Goal: Task Accomplishment & Management: Complete application form

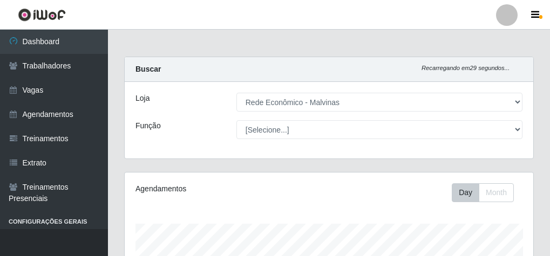
select select "194"
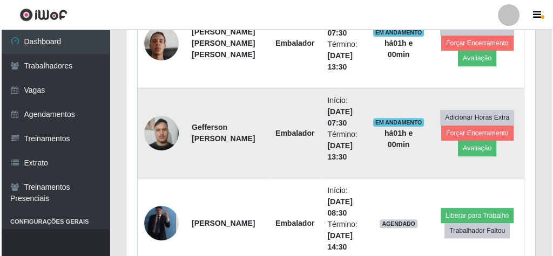
scroll to position [525, 0]
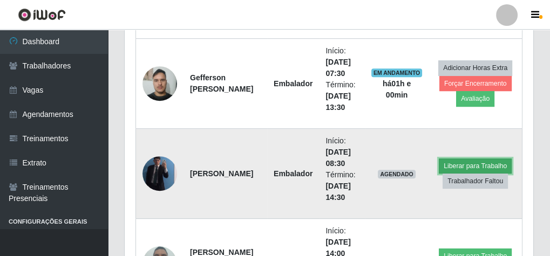
click at [479, 161] on button "Liberar para Trabalho" at bounding box center [475, 166] width 73 height 15
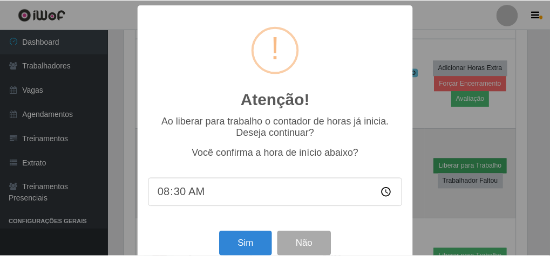
scroll to position [224, 405]
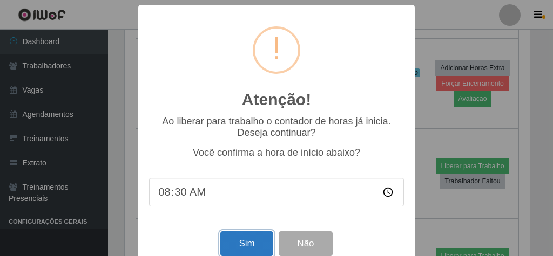
click at [241, 243] on button "Sim" at bounding box center [246, 244] width 52 height 25
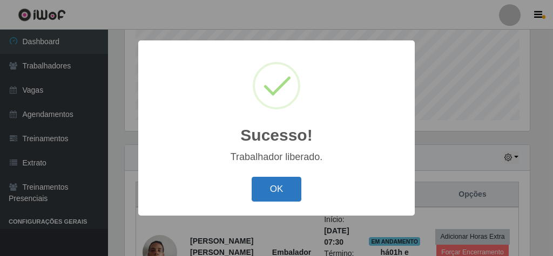
click at [295, 189] on button "OK" at bounding box center [277, 189] width 50 height 25
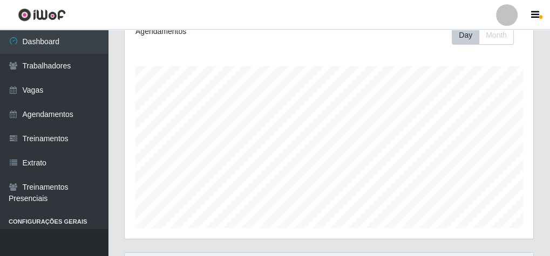
scroll to position [0, 0]
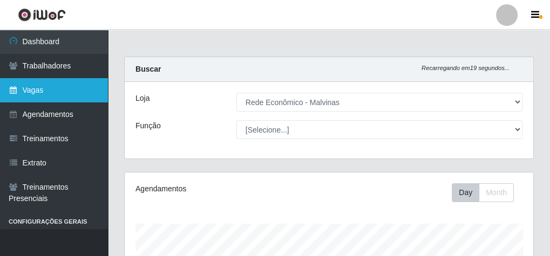
click at [22, 83] on link "Vagas" at bounding box center [54, 90] width 108 height 24
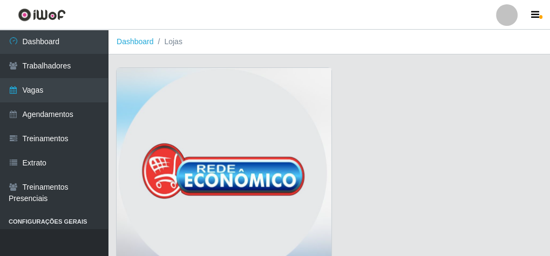
click at [210, 112] on img at bounding box center [224, 176] width 215 height 216
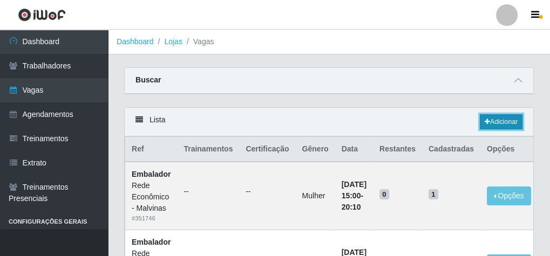
click at [509, 116] on link "Adicionar" at bounding box center [501, 121] width 43 height 15
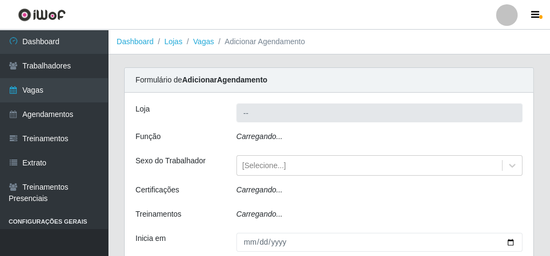
type input "Rede Econômico - Malvinas"
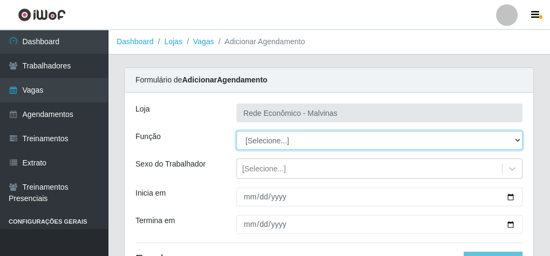
click at [263, 141] on select "[Selecione...] Embalador Embalador + Embalador ++ Operador de Caixa Operador de…" at bounding box center [379, 140] width 286 height 19
select select "1"
click at [236, 131] on select "[Selecione...] Embalador Embalador + Embalador ++ Operador de Caixa Operador de…" at bounding box center [379, 140] width 286 height 19
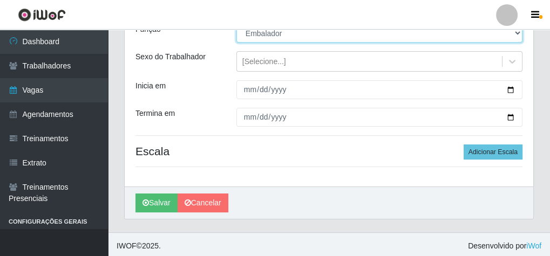
scroll to position [109, 0]
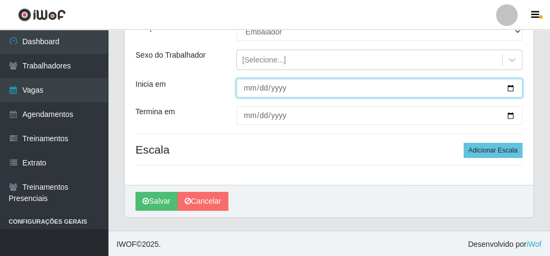
click at [250, 85] on input "Inicia em" at bounding box center [379, 88] width 286 height 19
type input "[DATE]"
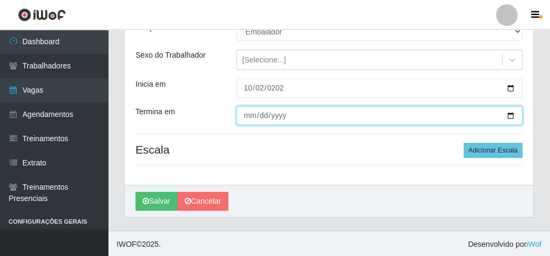
click at [243, 115] on input "Termina em" at bounding box center [379, 115] width 286 height 19
type input "[DATE]"
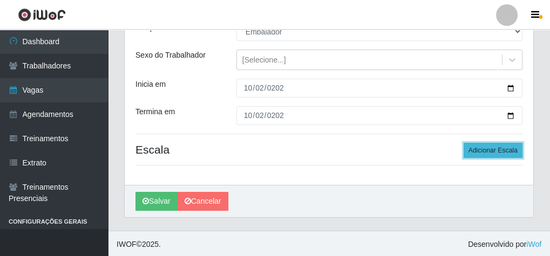
click at [508, 153] on button "Adicionar Escala" at bounding box center [493, 150] width 59 height 15
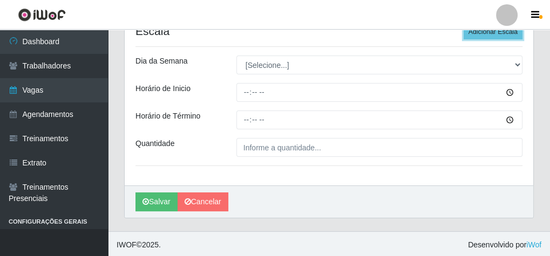
scroll to position [228, 0]
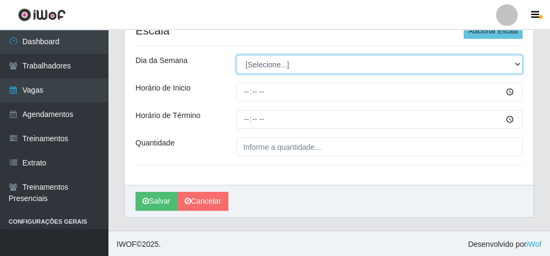
click at [267, 63] on select "[Selecione...] Segunda Terça Quarta Quinta Sexta Sábado Domingo" at bounding box center [379, 64] width 286 height 19
select select "4"
click at [236, 55] on select "[Selecione...] Segunda Terça Quarta Quinta Sexta Sábado Domingo" at bounding box center [379, 64] width 286 height 19
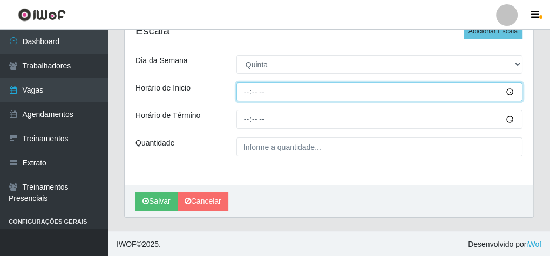
click at [245, 88] on input "Horário de Inicio" at bounding box center [379, 92] width 286 height 19
type input "07:30"
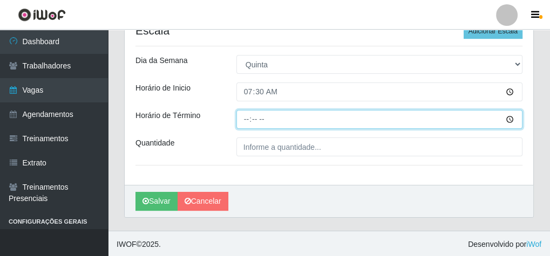
click at [242, 119] on input "Horário de Término" at bounding box center [379, 119] width 286 height 19
type input "13:30"
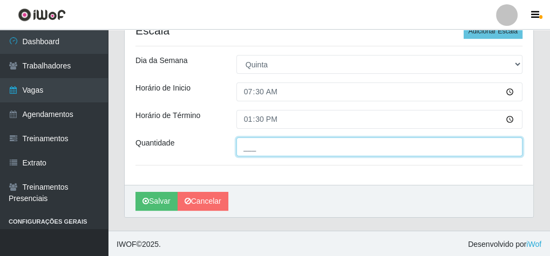
click at [262, 153] on input "___" at bounding box center [379, 147] width 286 height 19
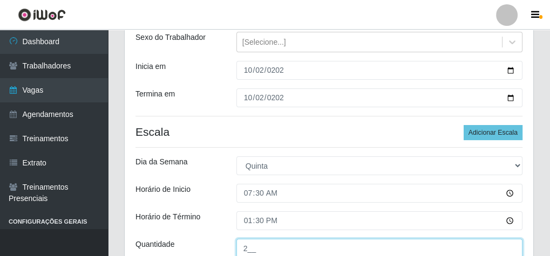
scroll to position [142, 0]
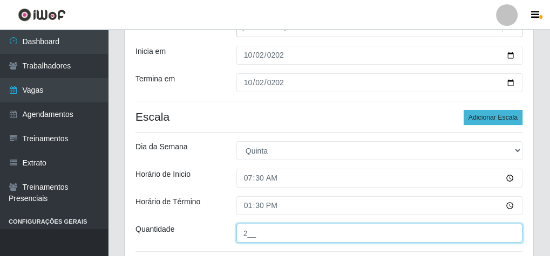
type input "2__"
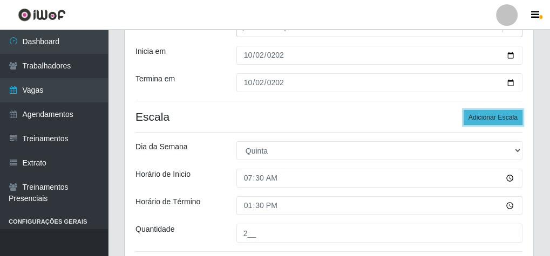
click at [493, 116] on button "Adicionar Escala" at bounding box center [493, 117] width 59 height 15
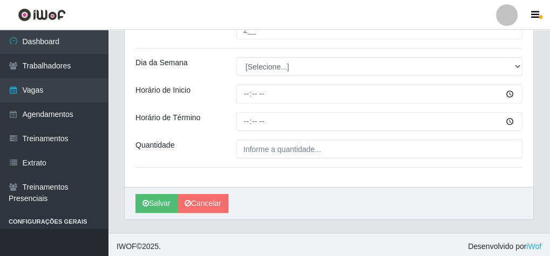
scroll to position [347, 0]
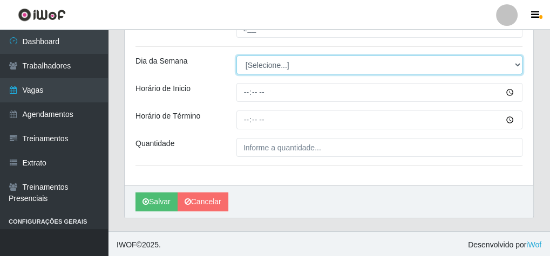
click at [271, 63] on select "[Selecione...] Segunda Terça Quarta Quinta Sexta Sábado Domingo" at bounding box center [379, 65] width 286 height 19
click at [236, 56] on select "[Selecione...] Segunda Terça Quarta Quinta Sexta Sábado Domingo" at bounding box center [379, 65] width 286 height 19
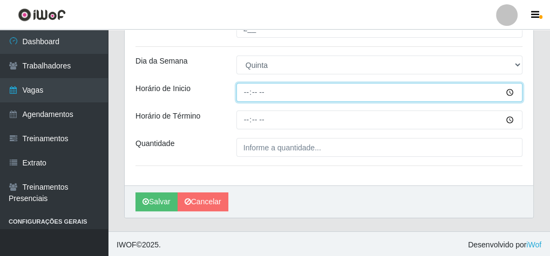
click at [242, 85] on input "Horário de Inicio" at bounding box center [379, 92] width 286 height 19
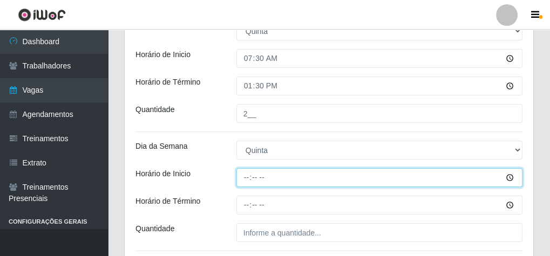
scroll to position [261, 0]
click at [246, 180] on input "Horário de Inicio" at bounding box center [379, 179] width 286 height 19
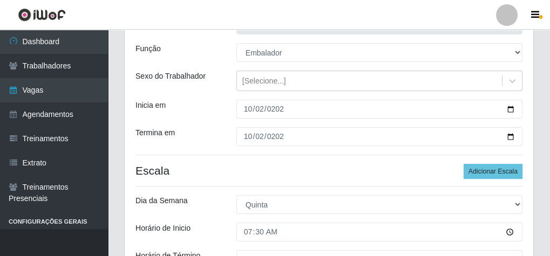
scroll to position [88, 0]
click at [285, 80] on div "[Selecione...]" at bounding box center [369, 81] width 265 height 18
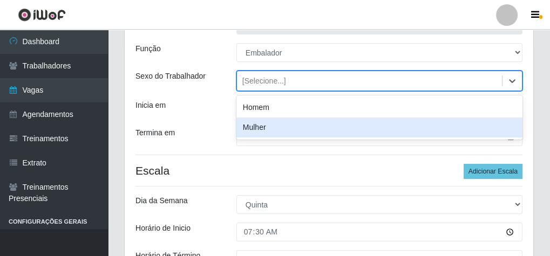
click at [276, 131] on div "Mulher" at bounding box center [379, 128] width 286 height 20
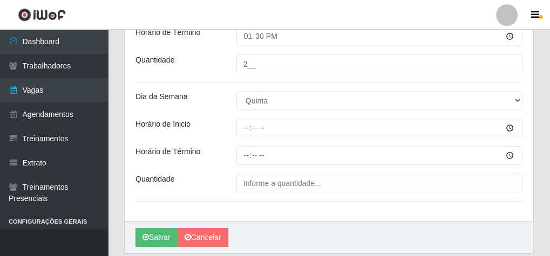
scroll to position [347, 0]
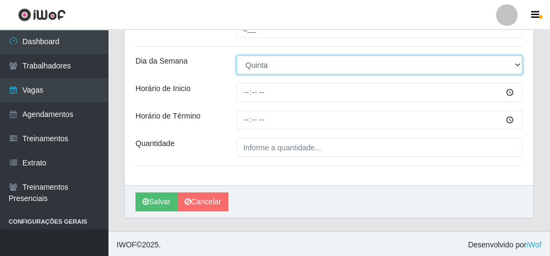
click at [258, 63] on select "[Selecione...] Segunda Terça Quarta Quinta Sexta Sábado Domingo" at bounding box center [379, 65] width 286 height 19
select select "[Selecione...]"
click at [236, 56] on select "[Selecione...] Segunda Terça Quarta Quinta Sexta Sábado Domingo" at bounding box center [379, 65] width 286 height 19
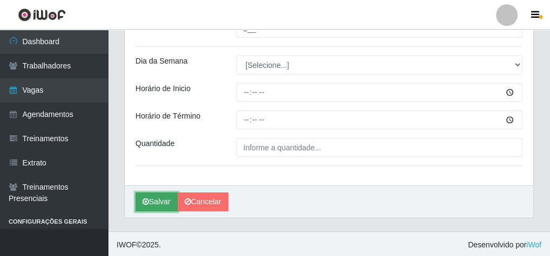
click at [159, 200] on button "Salvar" at bounding box center [157, 202] width 42 height 19
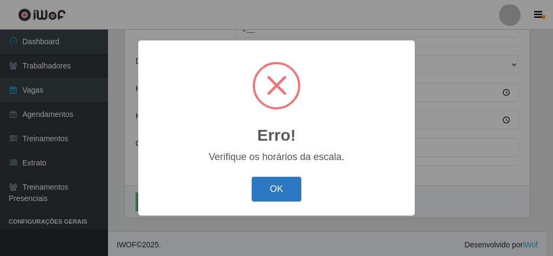
click at [274, 182] on button "OK" at bounding box center [277, 189] width 50 height 25
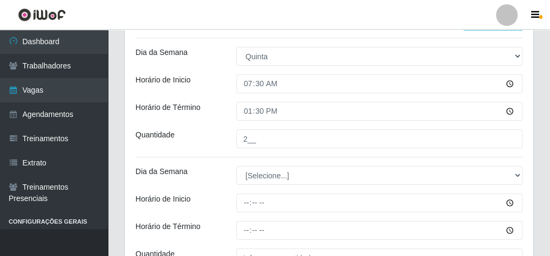
scroll to position [218, 0]
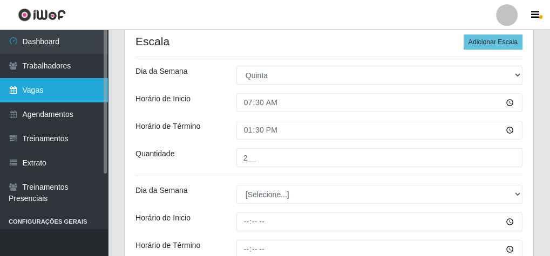
click at [56, 87] on link "Vagas" at bounding box center [54, 90] width 108 height 24
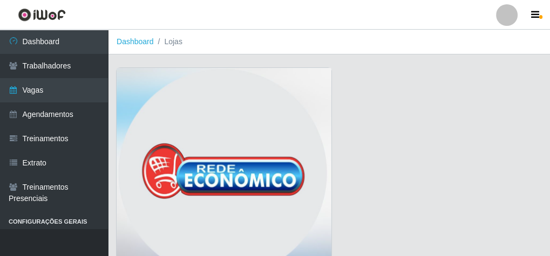
click at [306, 104] on img at bounding box center [224, 176] width 215 height 216
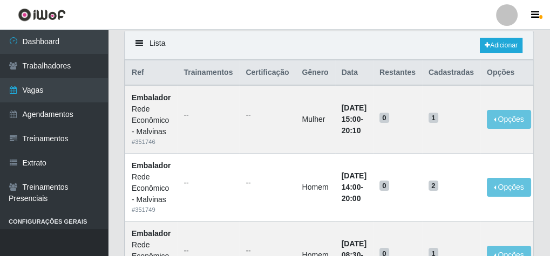
scroll to position [86, 0]
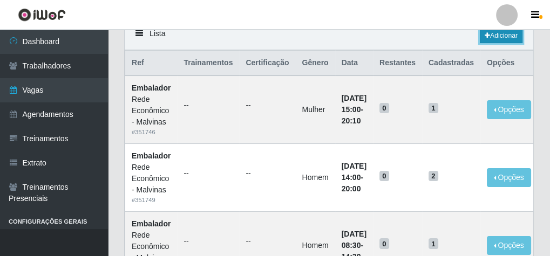
click at [495, 32] on link "Adicionar" at bounding box center [501, 35] width 43 height 15
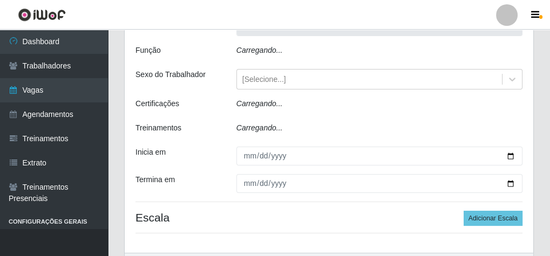
scroll to position [46, 0]
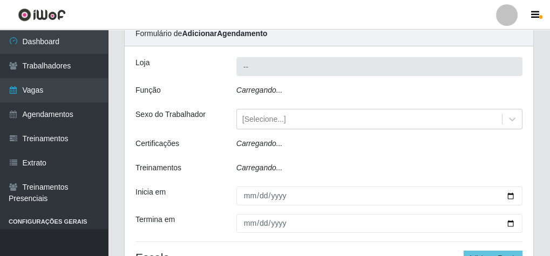
type input "Rede Econômico - Malvinas"
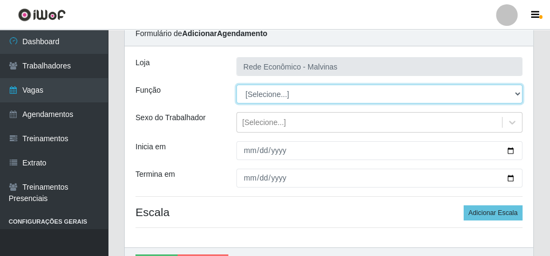
click at [255, 89] on select "[Selecione...] Embalador Embalador + Embalador ++ Operador de Caixa Operador de…" at bounding box center [379, 94] width 286 height 19
select select "1"
click at [236, 85] on select "[Selecione...] Embalador Embalador + Embalador ++ Operador de Caixa Operador de…" at bounding box center [379, 94] width 286 height 19
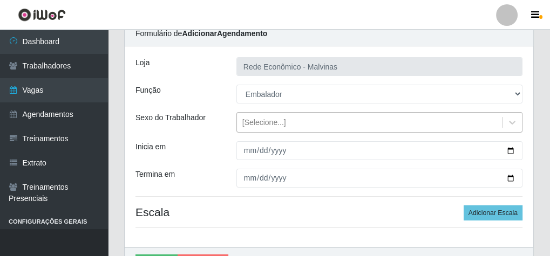
click at [274, 120] on div "[Selecione...]" at bounding box center [264, 122] width 44 height 11
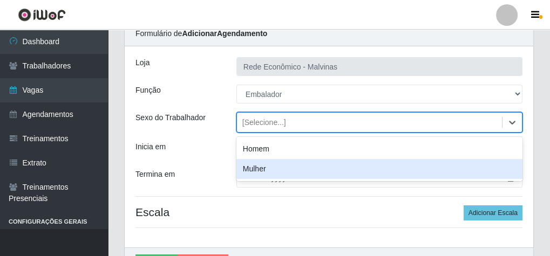
drag, startPoint x: 261, startPoint y: 169, endPoint x: 245, endPoint y: 158, distance: 19.0
click at [260, 169] on div "Mulher" at bounding box center [379, 169] width 286 height 20
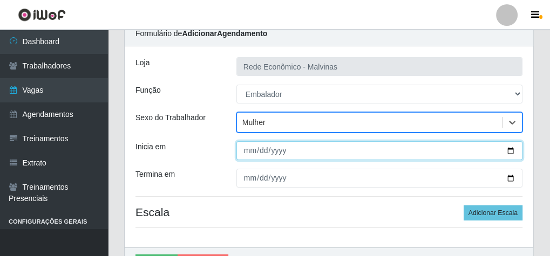
click at [250, 148] on input "Inicia em" at bounding box center [379, 150] width 286 height 19
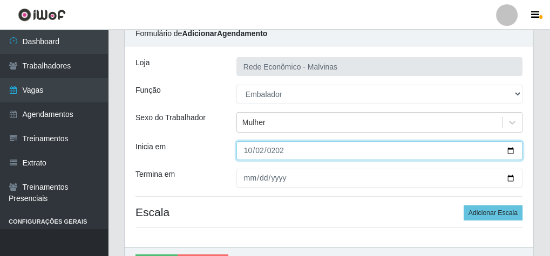
type input "[DATE]"
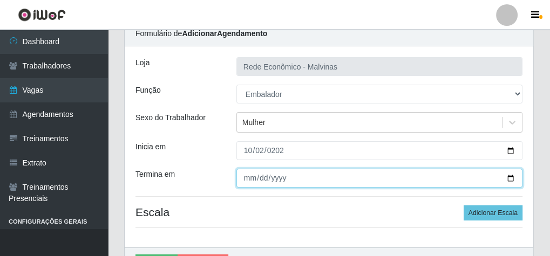
click at [251, 175] on input "Termina em" at bounding box center [379, 178] width 286 height 19
type input "[DATE]"
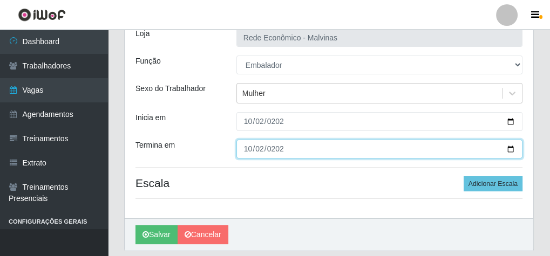
scroll to position [109, 0]
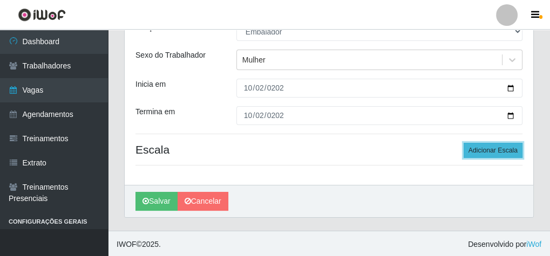
click at [511, 152] on button "Adicionar Escala" at bounding box center [493, 150] width 59 height 15
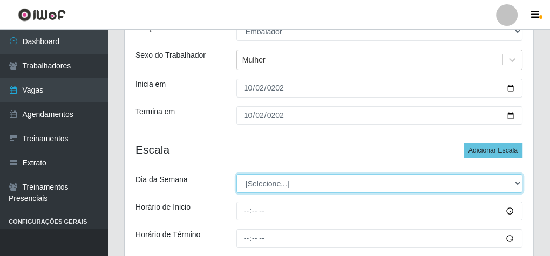
click at [252, 186] on select "[Selecione...] Segunda Terça Quarta Quinta Sexta Sábado Domingo" at bounding box center [379, 183] width 286 height 19
select select "4"
click at [236, 174] on select "[Selecione...] Segunda Terça Quarta Quinta Sexta Sábado Domingo" at bounding box center [379, 183] width 286 height 19
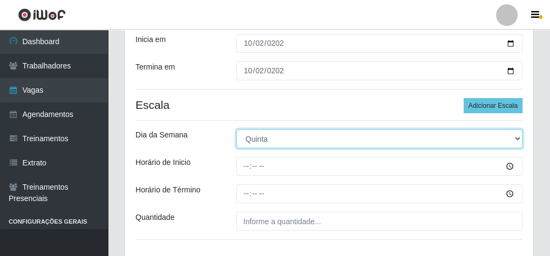
scroll to position [228, 0]
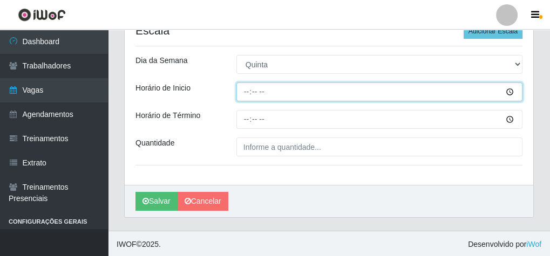
click at [246, 93] on input "Horário de Inicio" at bounding box center [379, 92] width 286 height 19
type input "07:30"
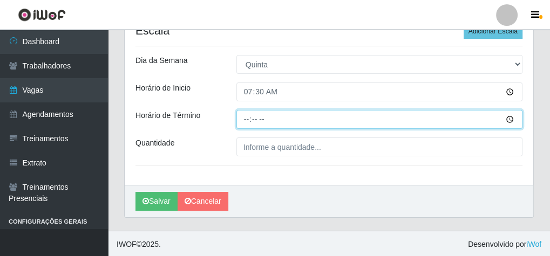
click at [245, 118] on input "Horário de Término" at bounding box center [379, 119] width 286 height 19
type input "13:30"
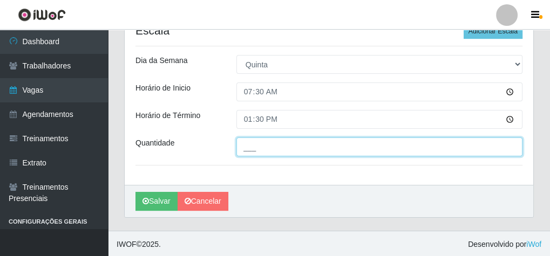
click at [249, 146] on input "___" at bounding box center [379, 147] width 286 height 19
type input "2__"
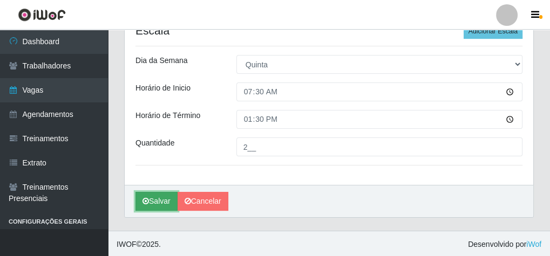
click at [165, 203] on button "Salvar" at bounding box center [157, 201] width 42 height 19
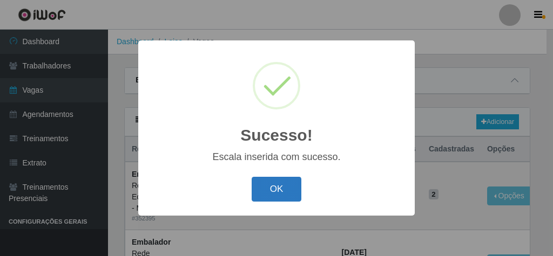
click at [278, 177] on button "OK" at bounding box center [277, 189] width 50 height 25
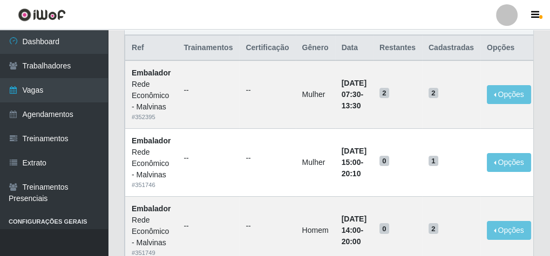
scroll to position [86, 0]
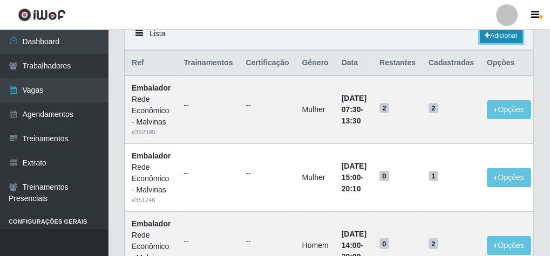
click at [497, 38] on link "Adicionar" at bounding box center [501, 35] width 43 height 15
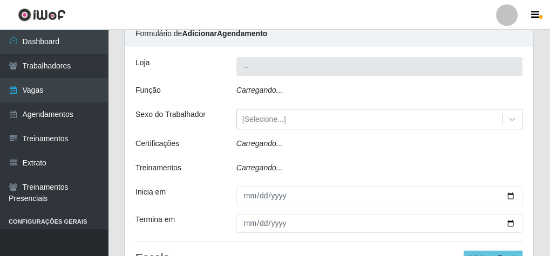
type input "Rede Econômico - Malvinas"
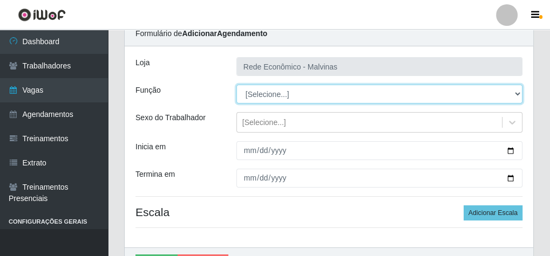
drag, startPoint x: 263, startPoint y: 89, endPoint x: 263, endPoint y: 101, distance: 11.9
click at [263, 91] on select "[Selecione...] Embalador Embalador + Embalador ++ Operador de Caixa Operador de…" at bounding box center [379, 94] width 286 height 19
select select "1"
click at [236, 85] on select "[Selecione...] Embalador Embalador + Embalador ++ Operador de Caixa Operador de…" at bounding box center [379, 94] width 286 height 19
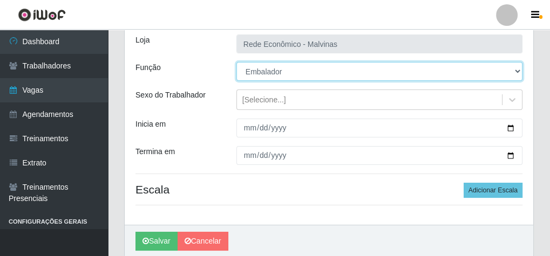
scroll to position [90, 0]
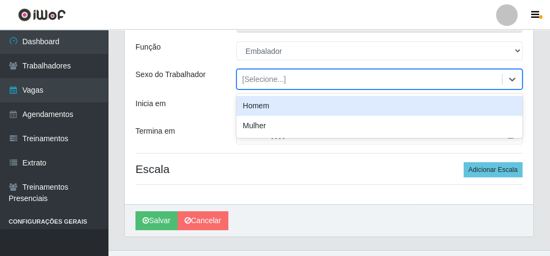
click at [265, 83] on div "[Selecione...]" at bounding box center [264, 79] width 44 height 11
click at [265, 110] on div "Homem" at bounding box center [379, 106] width 286 height 20
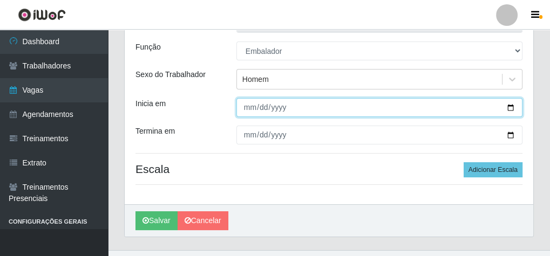
click at [249, 110] on input "Inicia em" at bounding box center [379, 107] width 286 height 19
type input "[DATE]"
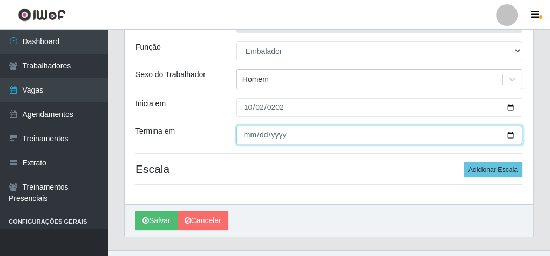
click at [242, 136] on input "Termina em" at bounding box center [379, 135] width 286 height 19
type input "[DATE]"
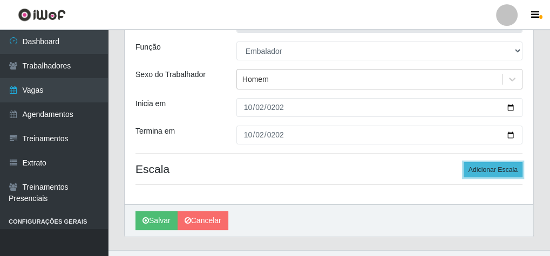
click at [480, 165] on button "Adicionar Escala" at bounding box center [493, 170] width 59 height 15
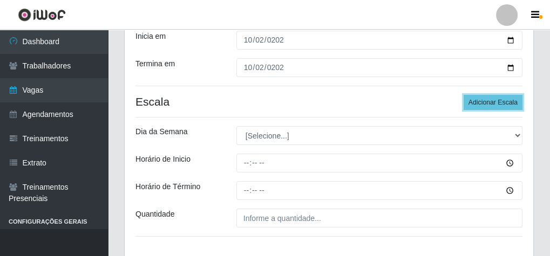
scroll to position [228, 0]
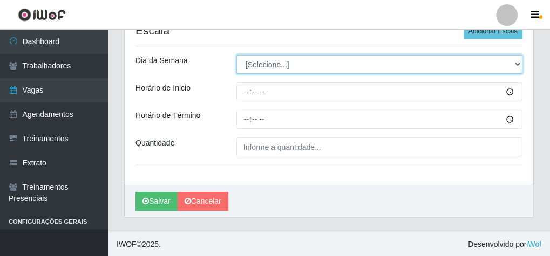
click at [280, 67] on select "[Selecione...] Segunda Terça Quarta Quinta Sexta Sábado Domingo" at bounding box center [379, 64] width 286 height 19
select select "4"
click at [236, 55] on select "[Selecione...] Segunda Terça Quarta Quinta Sexta Sábado Domingo" at bounding box center [379, 64] width 286 height 19
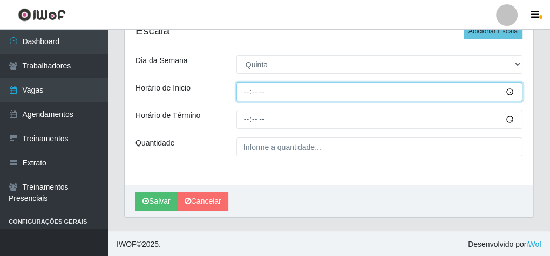
click at [246, 91] on input "Horário de Inicio" at bounding box center [379, 92] width 286 height 19
type input "08:30"
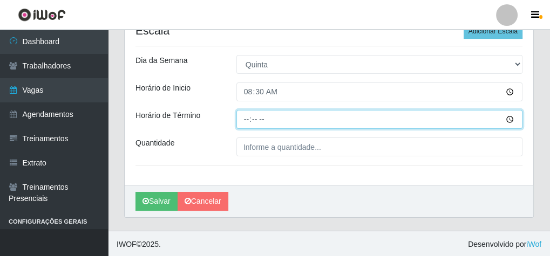
click at [247, 122] on input "Horário de Término" at bounding box center [379, 119] width 286 height 19
type input "14:30"
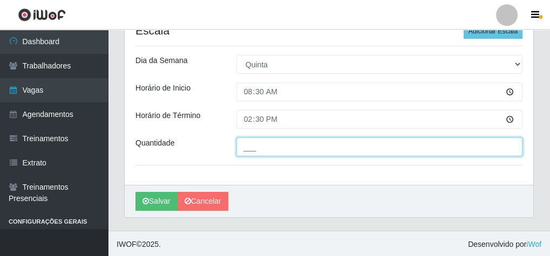
click at [271, 148] on input "___" at bounding box center [379, 147] width 286 height 19
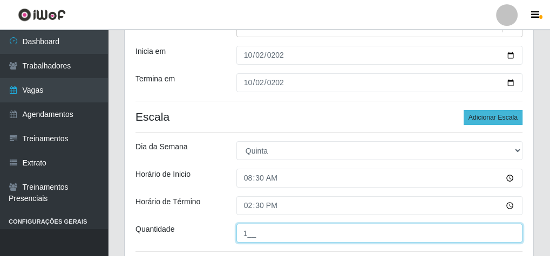
type input "1__"
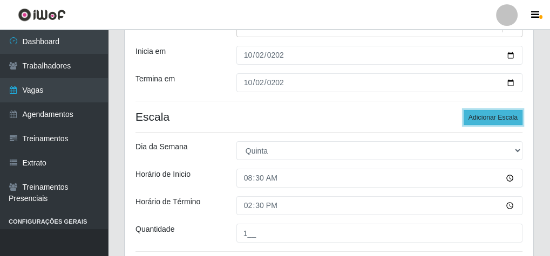
click at [501, 115] on button "Adicionar Escala" at bounding box center [493, 117] width 59 height 15
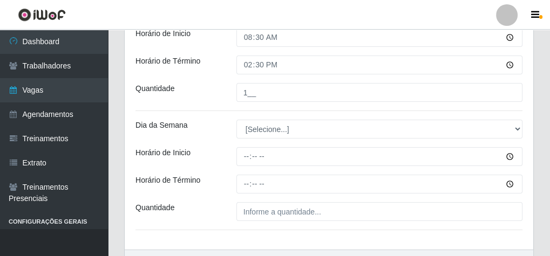
scroll to position [347, 0]
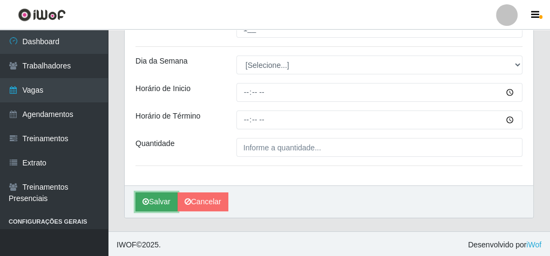
click at [157, 198] on button "Salvar" at bounding box center [157, 202] width 42 height 19
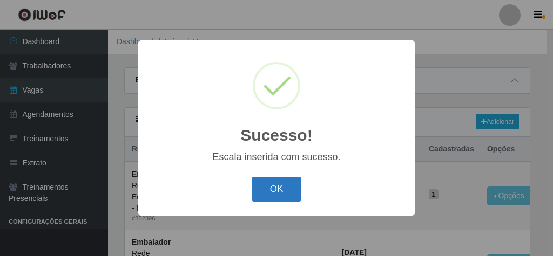
click at [301, 186] on button "OK" at bounding box center [277, 189] width 50 height 25
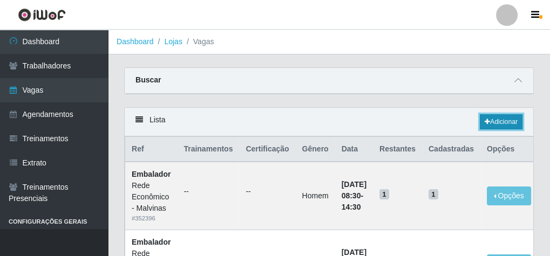
click at [495, 117] on link "Adicionar" at bounding box center [501, 121] width 43 height 15
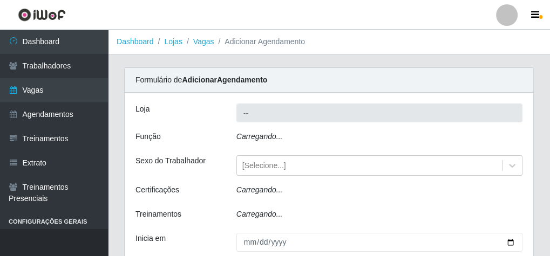
type input "Rede Econômico - Malvinas"
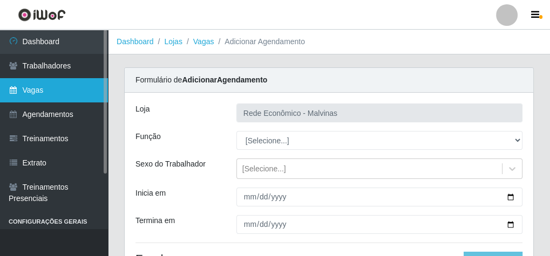
click at [74, 91] on link "Vagas" at bounding box center [54, 90] width 108 height 24
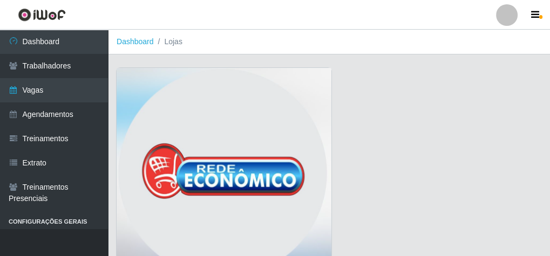
click at [197, 134] on img at bounding box center [224, 176] width 215 height 216
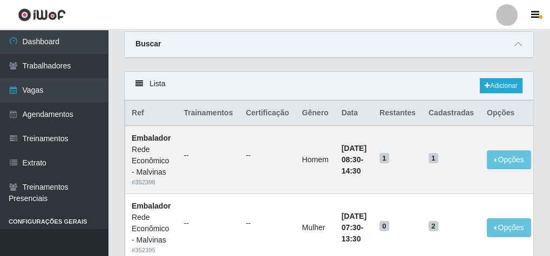
scroll to position [86, 0]
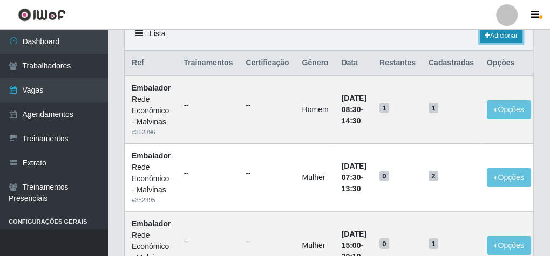
click at [498, 39] on link "Adicionar" at bounding box center [501, 35] width 43 height 15
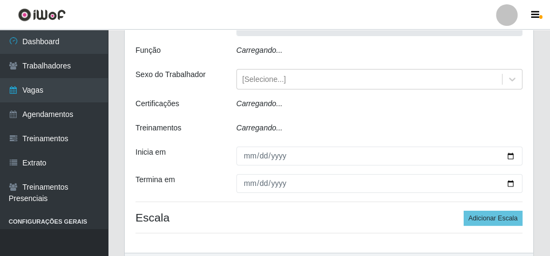
scroll to position [46, 0]
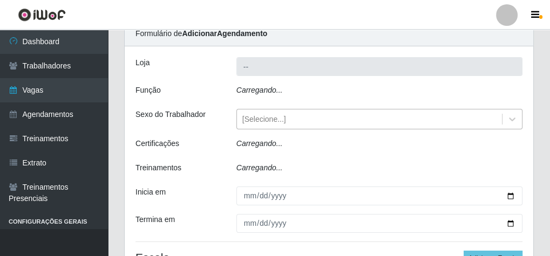
type input "Rede Econômico - Malvinas"
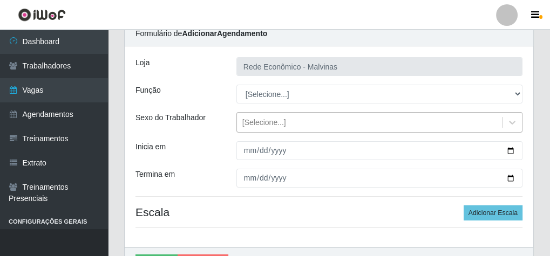
click at [255, 118] on div "[Selecione...]" at bounding box center [264, 122] width 44 height 11
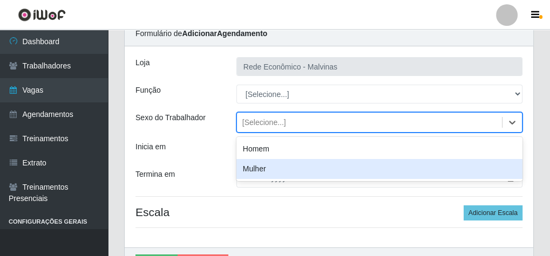
click at [265, 170] on div "Mulher" at bounding box center [379, 169] width 286 height 20
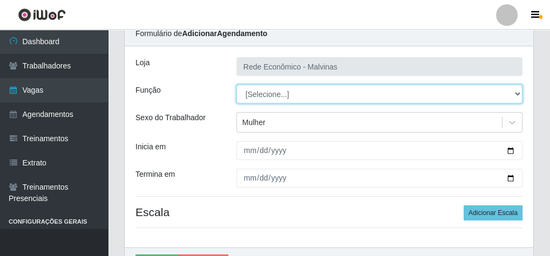
click at [267, 94] on select "[Selecione...] Embalador Embalador + Embalador ++ Operador de Caixa Operador de…" at bounding box center [379, 94] width 286 height 19
select select "1"
click at [236, 85] on select "[Selecione...] Embalador Embalador + Embalador ++ Operador de Caixa Operador de…" at bounding box center [379, 94] width 286 height 19
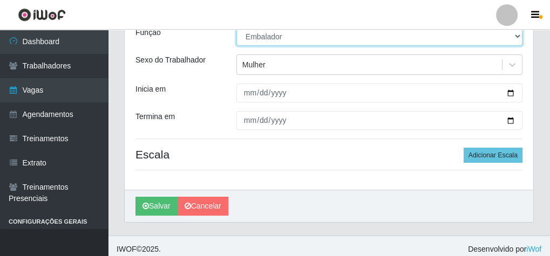
scroll to position [109, 0]
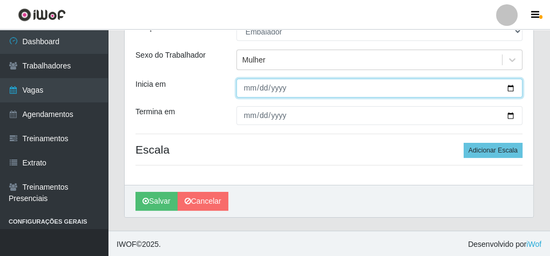
click at [246, 90] on input "Inicia em" at bounding box center [379, 88] width 286 height 19
type input "[DATE]"
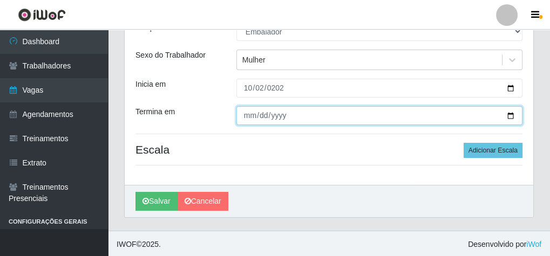
click at [250, 120] on input "Termina em" at bounding box center [379, 115] width 286 height 19
type input "[DATE]"
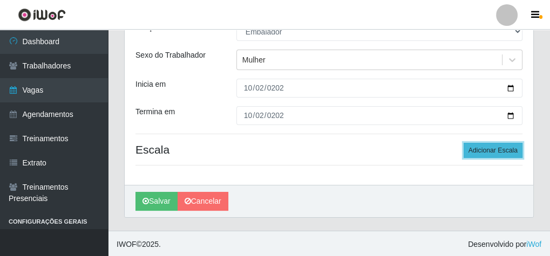
click at [494, 151] on button "Adicionar Escala" at bounding box center [493, 150] width 59 height 15
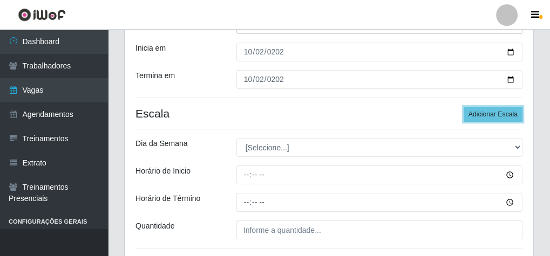
scroll to position [195, 0]
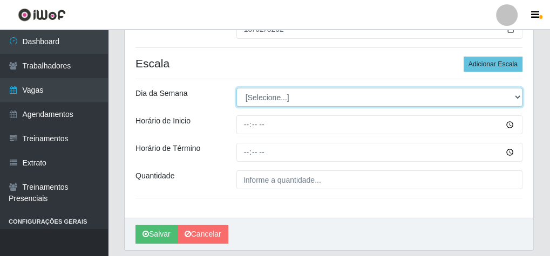
click at [263, 99] on select "[Selecione...] Segunda Terça Quarta Quinta Sexta Sábado Domingo" at bounding box center [379, 97] width 286 height 19
select select "4"
click at [236, 88] on select "[Selecione...] Segunda Terça Quarta Quinta Sexta Sábado Domingo" at bounding box center [379, 97] width 286 height 19
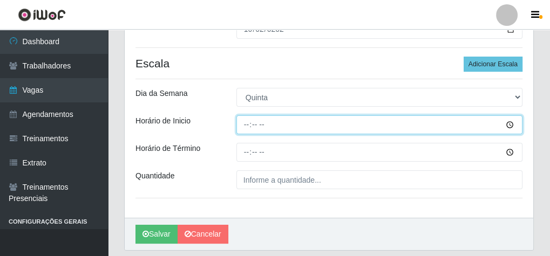
click at [245, 121] on input "Horário de Inicio" at bounding box center [379, 125] width 286 height 19
type input "16:00"
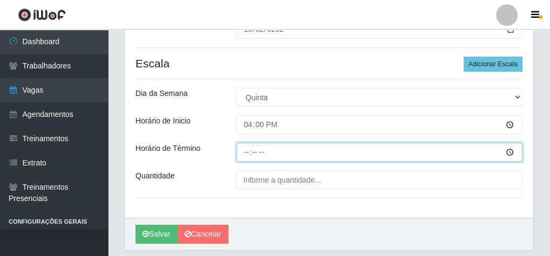
click at [247, 150] on input "Horário de Término" at bounding box center [379, 152] width 286 height 19
type input "20:10"
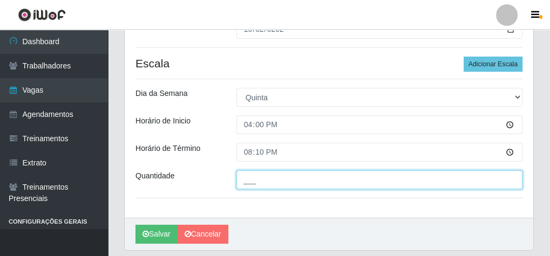
click at [272, 180] on input "___" at bounding box center [379, 180] width 286 height 19
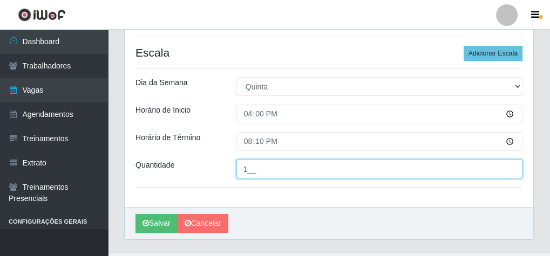
scroll to position [228, 0]
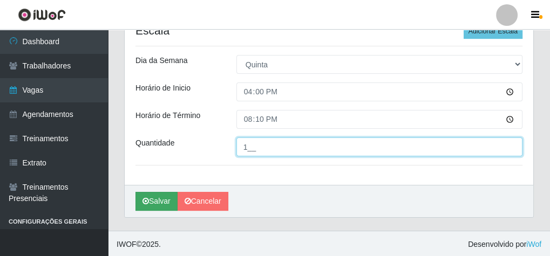
type input "1__"
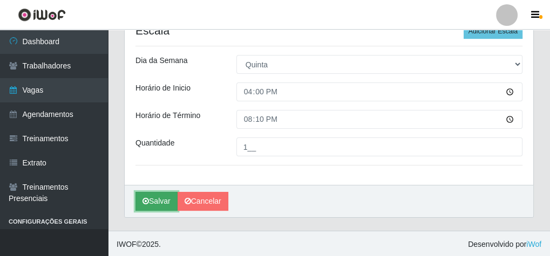
click at [164, 202] on button "Salvar" at bounding box center [157, 201] width 42 height 19
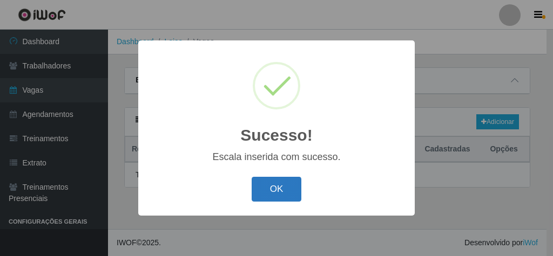
click at [287, 193] on button "OK" at bounding box center [277, 189] width 50 height 25
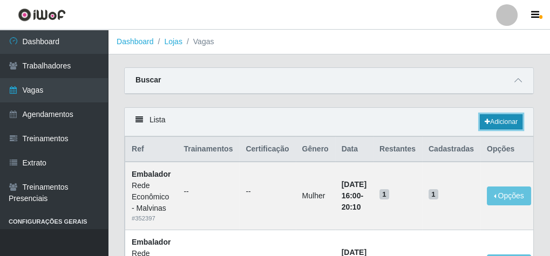
click at [500, 121] on link "Adicionar" at bounding box center [501, 121] width 43 height 15
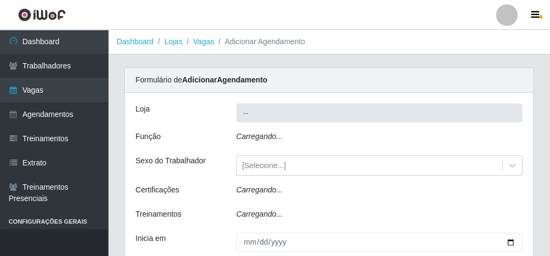
type input "Rede Econômico - Malvinas"
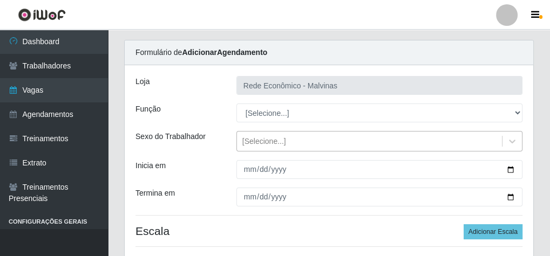
scroll to position [43, 0]
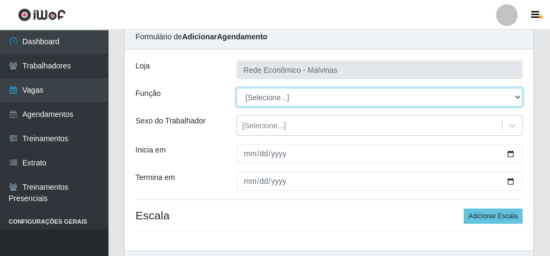
click at [277, 99] on select "[Selecione...] Embalador Embalador + Embalador ++ Operador de Caixa Operador de…" at bounding box center [379, 97] width 286 height 19
select select "1"
click at [236, 88] on select "[Selecione...] Embalador Embalador + Embalador ++ Operador de Caixa Operador de…" at bounding box center [379, 97] width 286 height 19
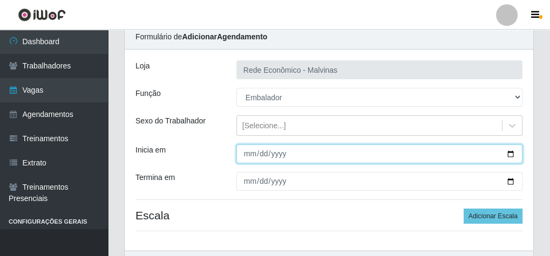
click at [250, 151] on input "Inicia em" at bounding box center [379, 154] width 286 height 19
type input "[DATE]"
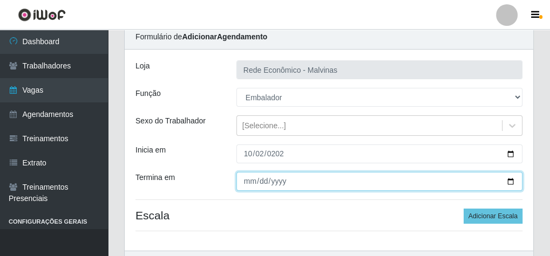
click at [249, 184] on input "Termina em" at bounding box center [379, 181] width 286 height 19
type input "[DATE]"
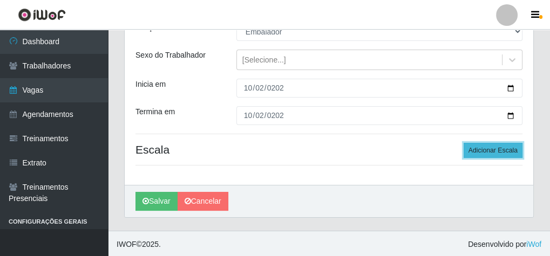
click at [484, 146] on button "Adicionar Escala" at bounding box center [493, 150] width 59 height 15
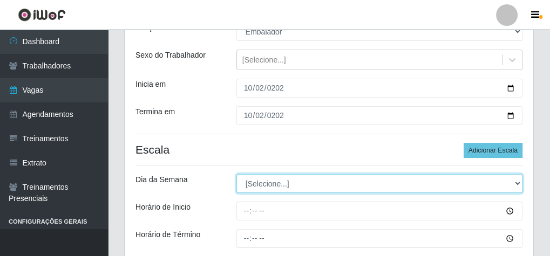
click at [260, 180] on select "[Selecione...] Segunda Terça Quarta Quinta Sexta Sábado Domingo" at bounding box center [379, 183] width 286 height 19
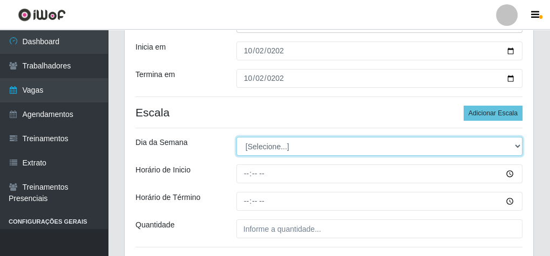
scroll to position [195, 0]
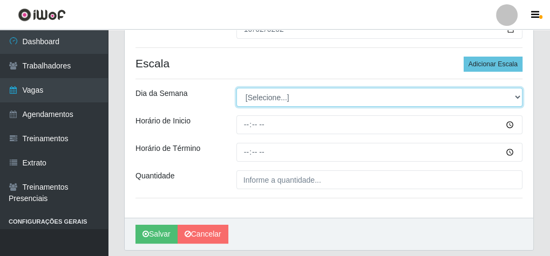
click at [261, 98] on select "[Selecione...] Segunda Terça Quarta Quinta Sexta Sábado Domingo" at bounding box center [379, 97] width 286 height 19
select select "4"
click at [236, 88] on select "[Selecione...] Segunda Terça Quarta Quinta Sexta Sábado Domingo" at bounding box center [379, 97] width 286 height 19
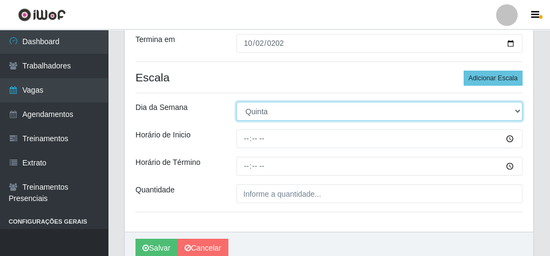
scroll to position [228, 0]
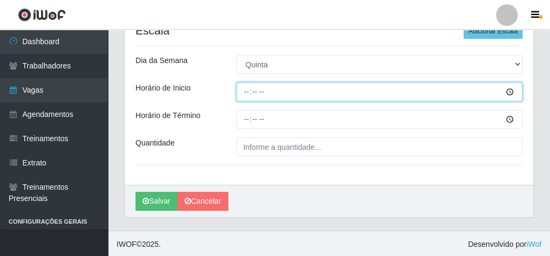
click at [243, 93] on input "Horário de Inicio" at bounding box center [379, 92] width 286 height 19
type input "14:00"
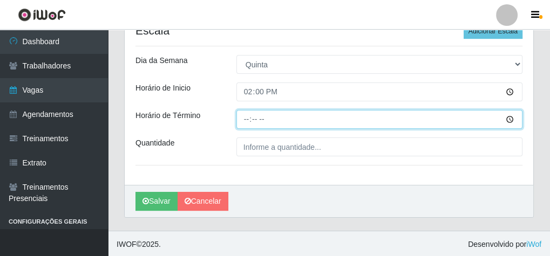
click at [247, 119] on input "Horário de Término" at bounding box center [379, 119] width 286 height 19
type input "20:10"
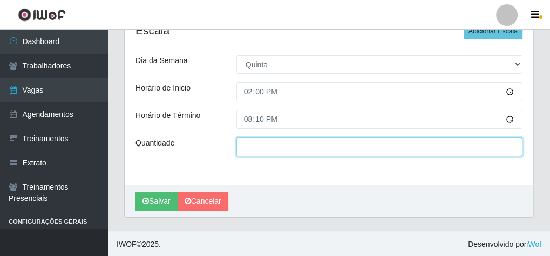
click at [287, 148] on input "___" at bounding box center [379, 147] width 286 height 19
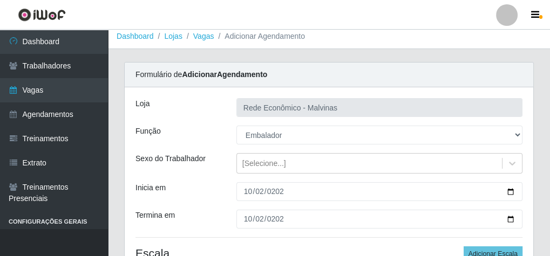
scroll to position [0, 0]
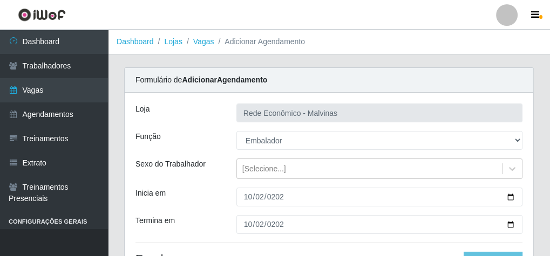
type input "2__"
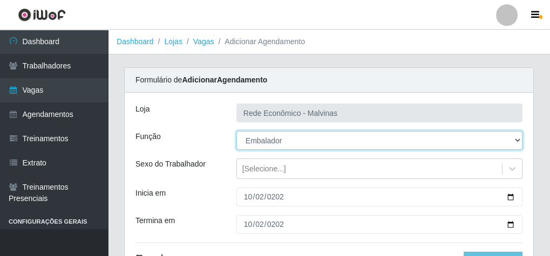
click at [285, 145] on select "[Selecione...] Embalador Embalador + Embalador ++ Operador de Caixa Operador de…" at bounding box center [379, 140] width 286 height 19
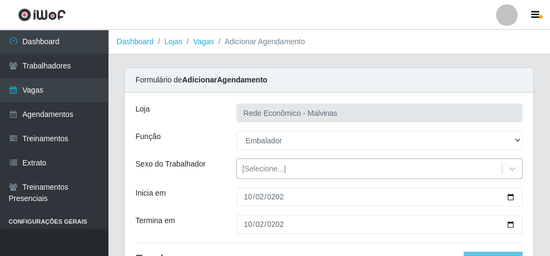
click at [280, 171] on div "[Selecione...]" at bounding box center [264, 169] width 44 height 11
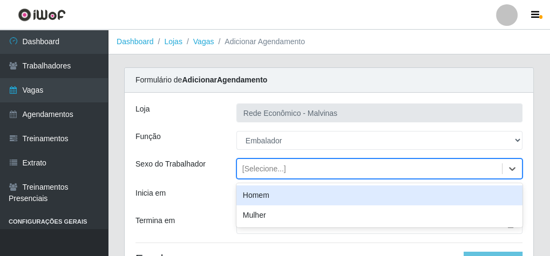
click at [276, 194] on div "Homem" at bounding box center [379, 196] width 286 height 20
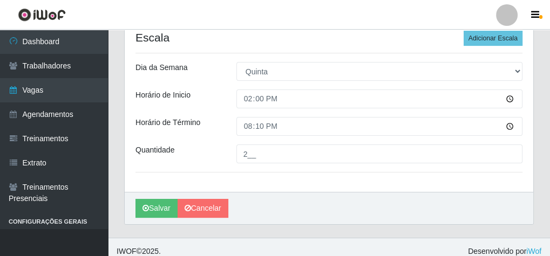
scroll to position [228, 0]
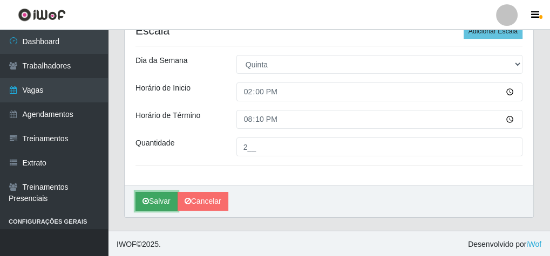
click at [164, 200] on button "Salvar" at bounding box center [157, 201] width 42 height 19
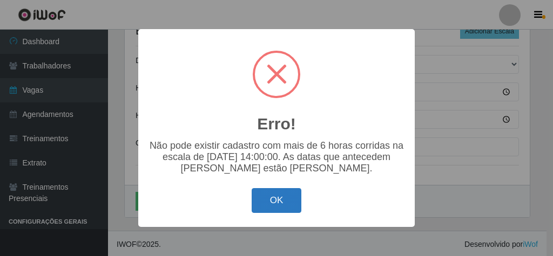
click at [291, 202] on button "OK" at bounding box center [277, 200] width 50 height 25
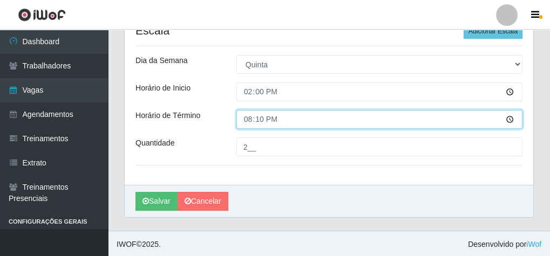
click at [261, 122] on input "20:10" at bounding box center [379, 119] width 286 height 19
type input "20:00"
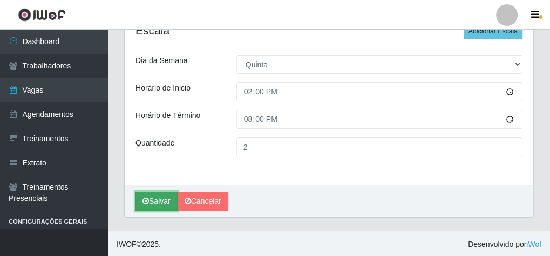
click at [164, 196] on button "Salvar" at bounding box center [157, 201] width 42 height 19
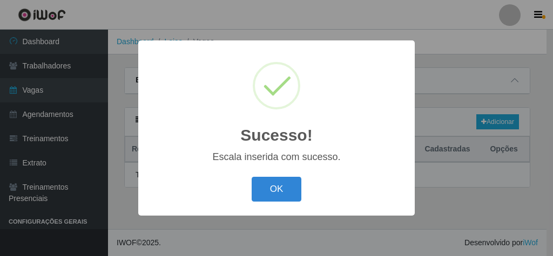
click at [306, 194] on div "OK Cancel" at bounding box center [276, 189] width 255 height 31
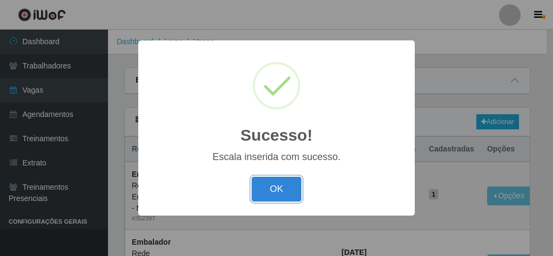
drag, startPoint x: 273, startPoint y: 188, endPoint x: 259, endPoint y: 158, distance: 33.1
click at [273, 189] on button "OK" at bounding box center [277, 189] width 50 height 25
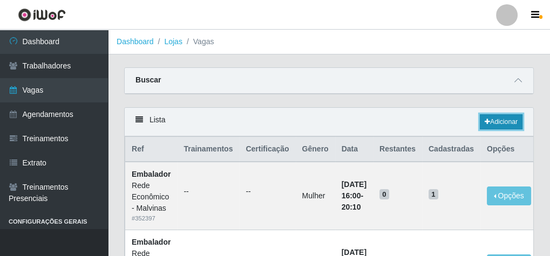
click at [486, 118] on link "Adicionar" at bounding box center [501, 121] width 43 height 15
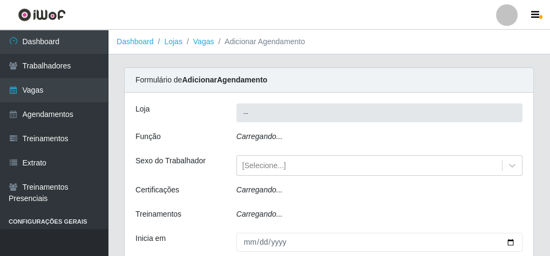
type input "Rede Econômico - Malvinas"
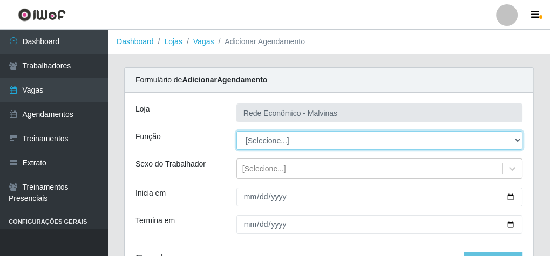
click at [266, 139] on select "[Selecione...] Embalador Embalador + Embalador ++ Operador de Caixa Operador de…" at bounding box center [379, 140] width 286 height 19
select select "1"
click at [236, 131] on select "[Selecione...] Embalador Embalador + Embalador ++ Operador de Caixa Operador de…" at bounding box center [379, 140] width 286 height 19
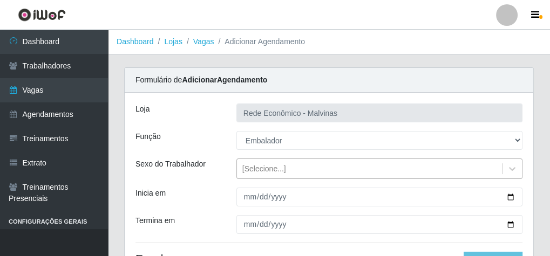
click at [262, 170] on div "[Selecione...]" at bounding box center [264, 169] width 44 height 11
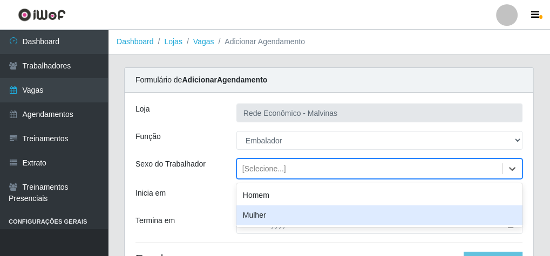
click at [256, 220] on div "Mulher" at bounding box center [379, 216] width 286 height 20
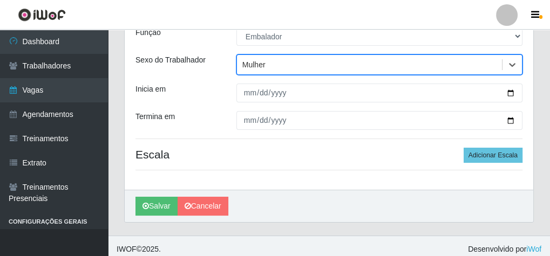
scroll to position [109, 0]
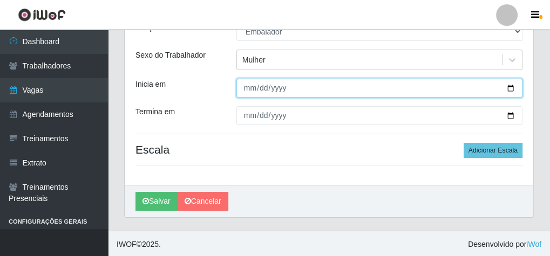
click at [249, 89] on input "Inicia em" at bounding box center [379, 88] width 286 height 19
type input "0001-03-07"
click at [249, 89] on input "0001-03-07" at bounding box center [379, 88] width 286 height 19
type input "[DATE]"
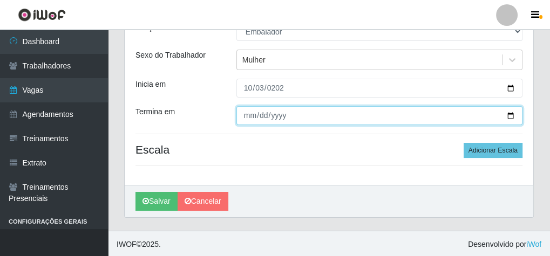
click at [247, 114] on input "Termina em" at bounding box center [379, 115] width 286 height 19
type input "[DATE]"
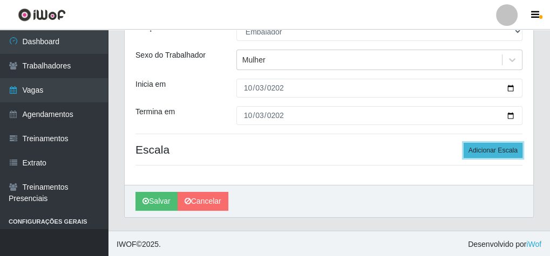
click at [490, 148] on button "Adicionar Escala" at bounding box center [493, 150] width 59 height 15
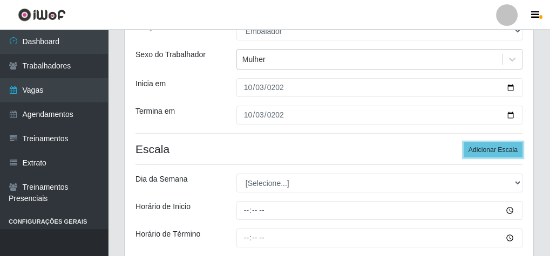
scroll to position [228, 0]
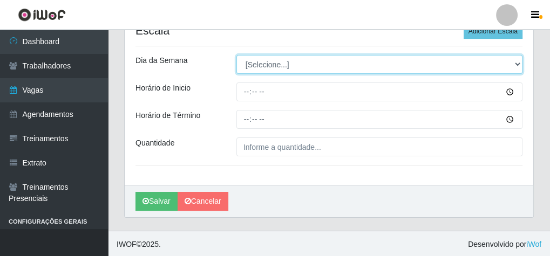
click at [267, 71] on select "[Selecione...] Segunda Terça Quarta Quinta Sexta Sábado Domingo" at bounding box center [379, 64] width 286 height 19
select select "5"
click at [236, 55] on select "[Selecione...] Segunda Terça Quarta Quinta Sexta Sábado Domingo" at bounding box center [379, 64] width 286 height 19
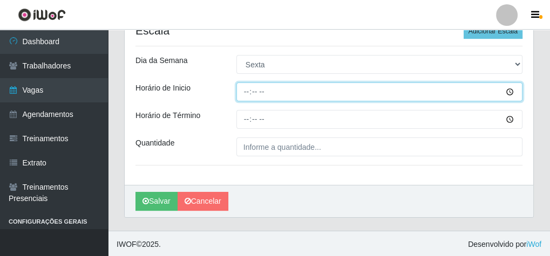
click at [246, 88] on input "Horário de Inicio" at bounding box center [379, 92] width 286 height 19
type input "07:30"
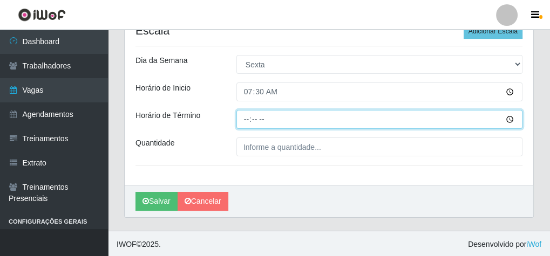
click at [249, 119] on input "Horário de Término" at bounding box center [379, 119] width 286 height 19
type input "13:30"
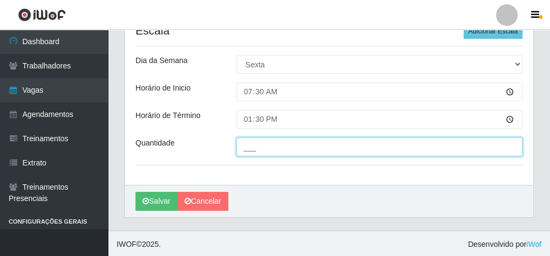
click at [270, 150] on input "___" at bounding box center [379, 147] width 286 height 19
type input "2__"
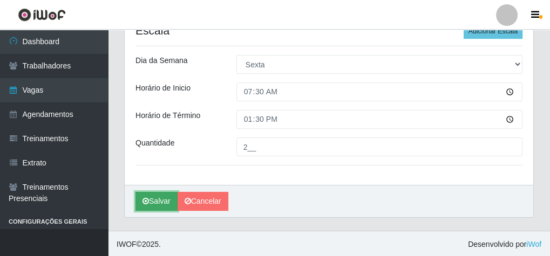
click at [152, 197] on button "Salvar" at bounding box center [157, 201] width 42 height 19
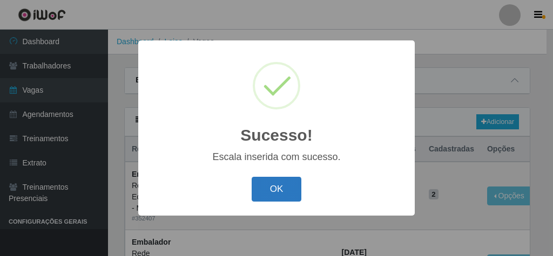
click at [279, 185] on button "OK" at bounding box center [277, 189] width 50 height 25
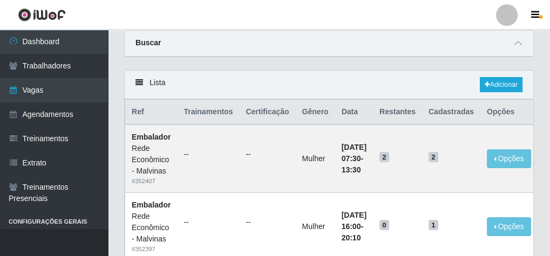
scroll to position [86, 0]
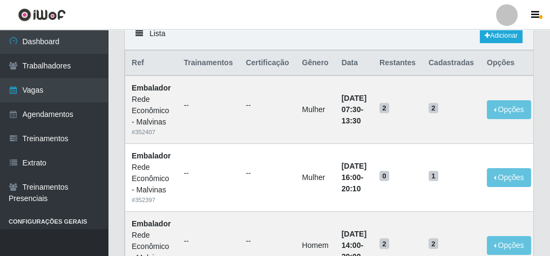
click at [500, 28] on header "Perfil Alterar Senha Sair" at bounding box center [275, 15] width 550 height 30
click at [500, 37] on link "Adicionar" at bounding box center [501, 35] width 43 height 15
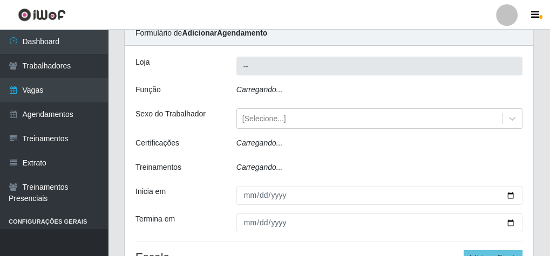
type input "Rede Econômico - Malvinas"
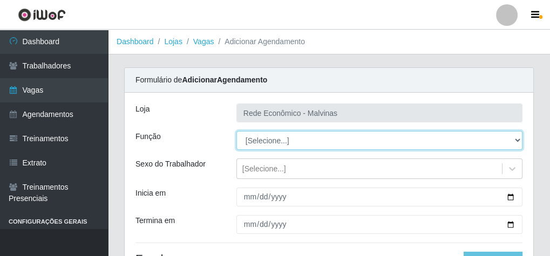
click at [267, 141] on select "[Selecione...] Embalador Embalador + Embalador ++ Operador de Caixa Operador de…" at bounding box center [379, 140] width 286 height 19
select select "1"
click at [236, 131] on select "[Selecione...] Embalador Embalador + Embalador ++ Operador de Caixa Operador de…" at bounding box center [379, 140] width 286 height 19
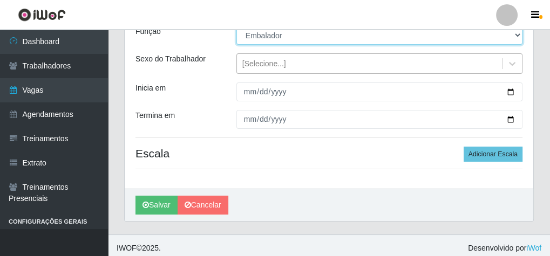
scroll to position [109, 0]
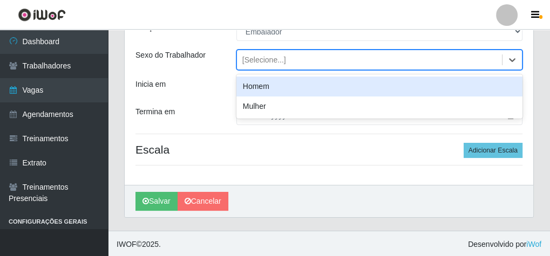
click at [254, 60] on div "[Selecione...]" at bounding box center [264, 60] width 44 height 11
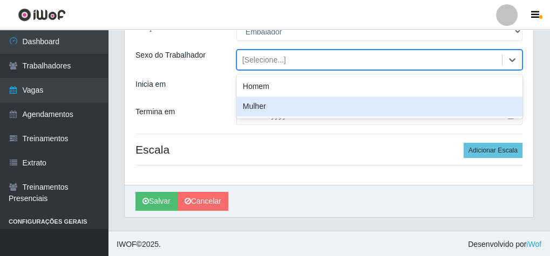
click at [255, 106] on div "Mulher" at bounding box center [379, 107] width 286 height 20
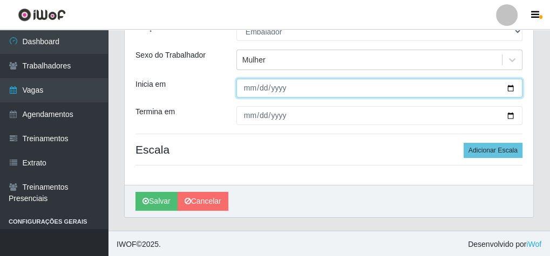
click at [246, 88] on input "Inicia em" at bounding box center [379, 88] width 286 height 19
type input "[DATE]"
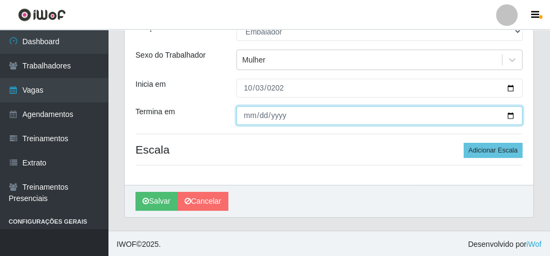
click at [247, 112] on input "Termina em" at bounding box center [379, 115] width 286 height 19
type input "[DATE]"
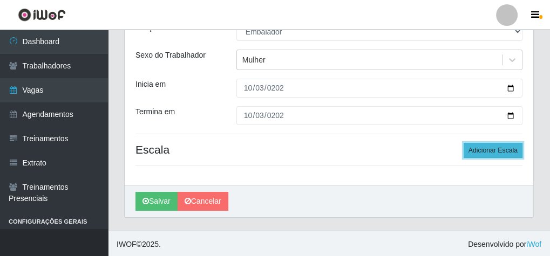
click at [497, 150] on button "Adicionar Escala" at bounding box center [493, 150] width 59 height 15
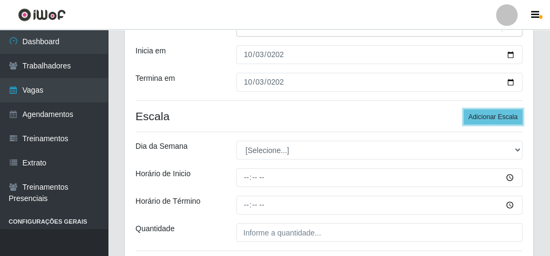
scroll to position [195, 0]
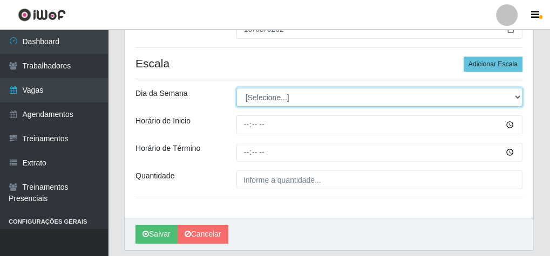
click at [268, 100] on select "[Selecione...] Segunda Terça Quarta Quinta Sexta Sábado Domingo" at bounding box center [379, 97] width 286 height 19
select select "5"
click at [236, 88] on select "[Selecione...] Segunda Terça Quarta Quinta Sexta Sábado Domingo" at bounding box center [379, 97] width 286 height 19
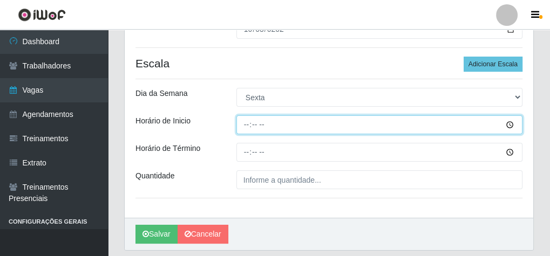
click at [244, 122] on input "Horário de Inicio" at bounding box center [379, 125] width 286 height 19
type input "15:00"
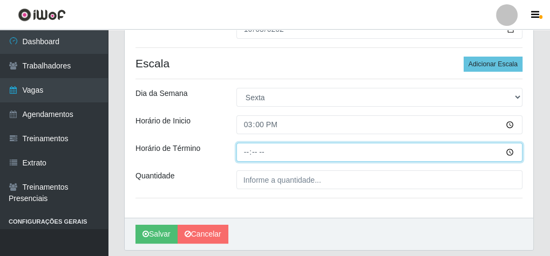
click at [250, 153] on input "Horário de Término" at bounding box center [379, 152] width 286 height 19
type input "20:10"
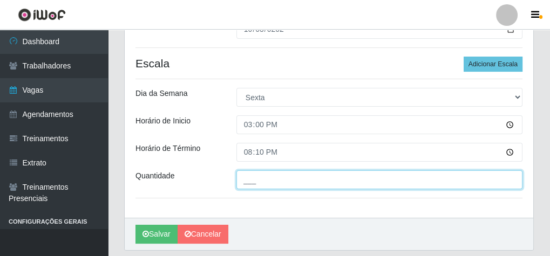
click at [254, 177] on input "___" at bounding box center [379, 180] width 286 height 19
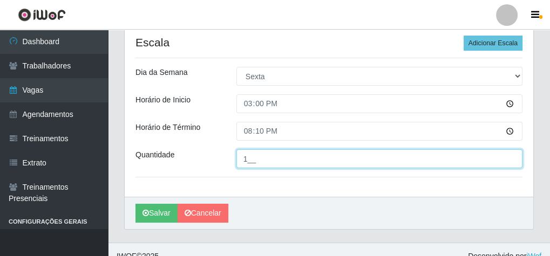
scroll to position [228, 0]
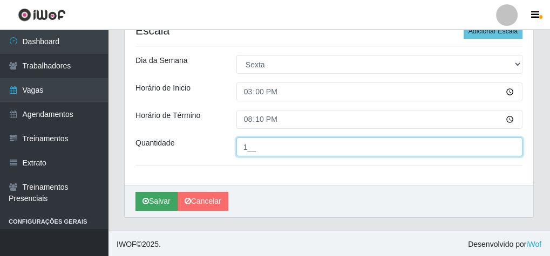
type input "1__"
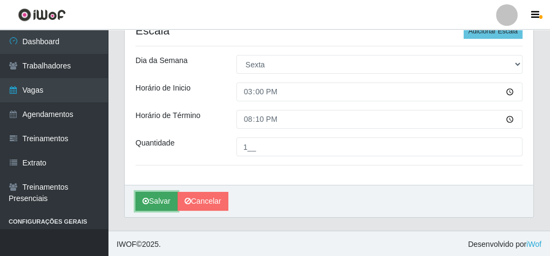
click at [150, 198] on button "Salvar" at bounding box center [157, 201] width 42 height 19
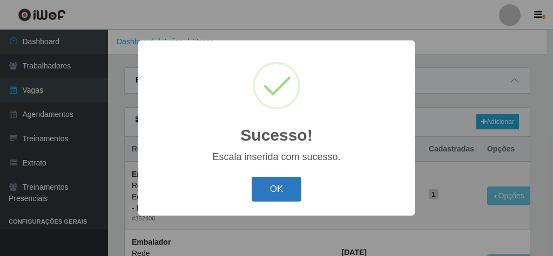
click at [272, 195] on button "OK" at bounding box center [277, 189] width 50 height 25
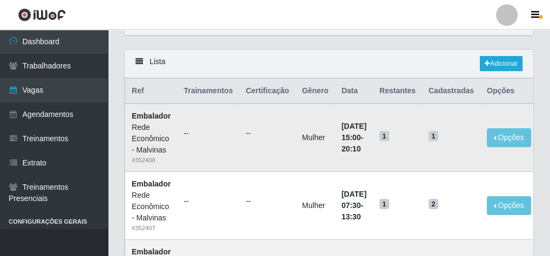
scroll to position [43, 0]
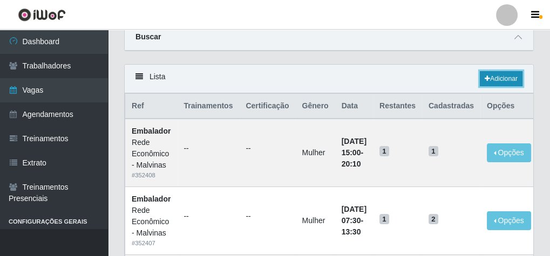
click at [498, 76] on link "Adicionar" at bounding box center [501, 78] width 43 height 15
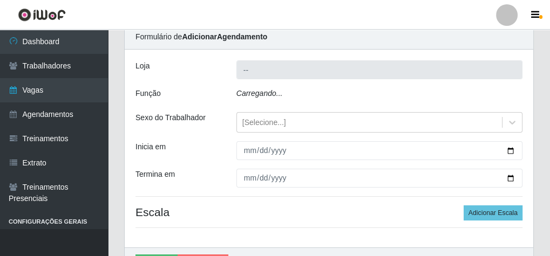
type input "Rede Econômico - Malvinas"
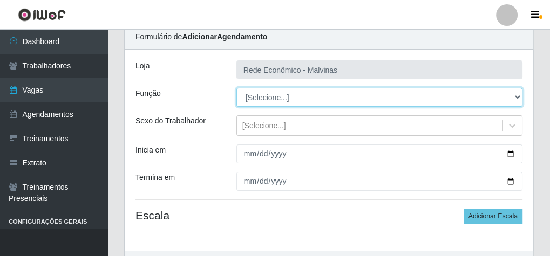
click at [280, 96] on select "[Selecione...] Embalador Embalador + Embalador ++ Operador de Caixa Operador de…" at bounding box center [379, 97] width 286 height 19
click at [236, 88] on select "[Selecione...] Embalador Embalador + Embalador ++ Operador de Caixa Operador de…" at bounding box center [379, 97] width 286 height 19
drag, startPoint x: 271, startPoint y: 94, endPoint x: 271, endPoint y: 100, distance: 5.9
click at [271, 95] on select "[Selecione...] Embalador Embalador + Embalador ++ Operador de Caixa Operador de…" at bounding box center [379, 97] width 286 height 19
select select "1"
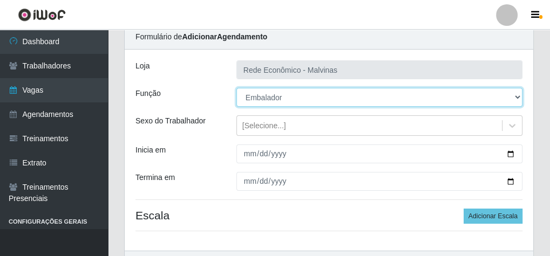
click at [236, 88] on select "[Selecione...] Embalador Embalador + Embalador ++ Operador de Caixa Operador de…" at bounding box center [379, 97] width 286 height 19
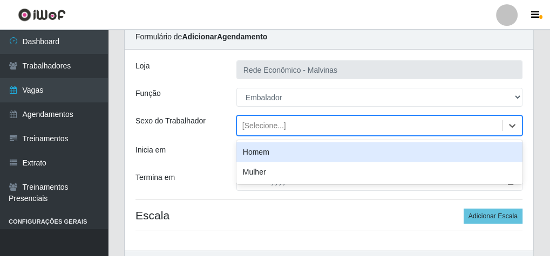
click at [260, 127] on div "[Selecione...]" at bounding box center [264, 125] width 44 height 11
click at [264, 147] on div "Homem" at bounding box center [379, 153] width 286 height 20
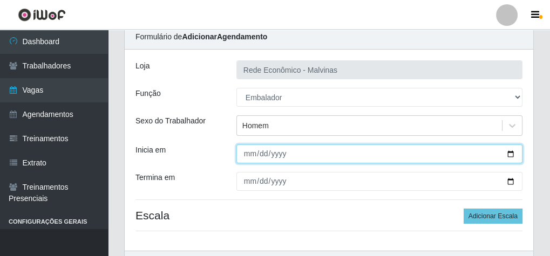
click at [248, 155] on input "Inicia em" at bounding box center [379, 154] width 286 height 19
type input "[DATE]"
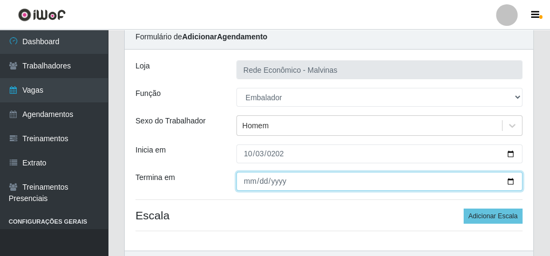
click at [252, 179] on input "Termina em" at bounding box center [379, 181] width 286 height 19
type input "[DATE]"
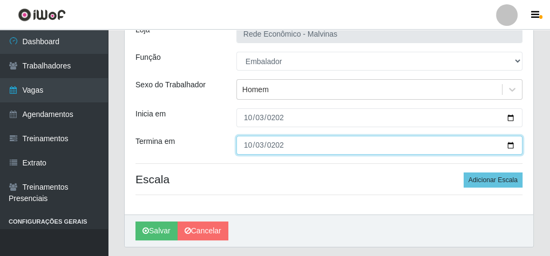
scroll to position [109, 0]
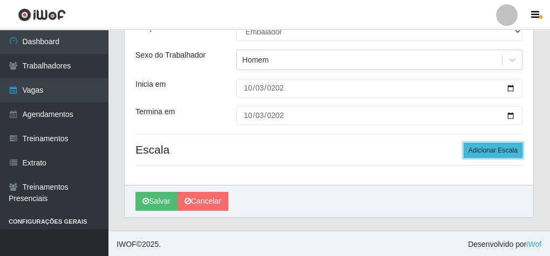
click at [501, 153] on button "Adicionar Escala" at bounding box center [493, 150] width 59 height 15
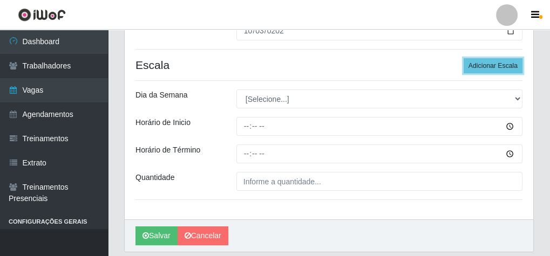
scroll to position [195, 0]
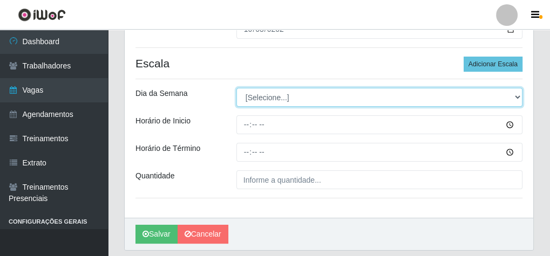
click at [250, 98] on select "[Selecione...] Segunda Terça Quarta Quinta Sexta Sábado Domingo" at bounding box center [379, 97] width 286 height 19
select select "5"
click at [236, 88] on select "[Selecione...] Segunda Terça Quarta Quinta Sexta Sábado Domingo" at bounding box center [379, 97] width 286 height 19
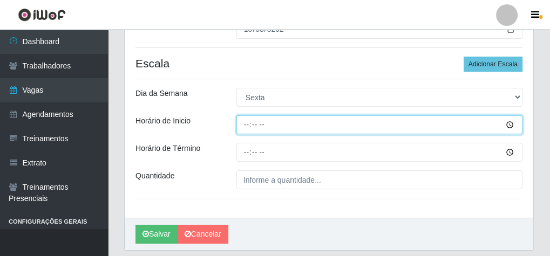
click at [244, 126] on input "Horário de Inicio" at bounding box center [379, 125] width 286 height 19
click at [245, 124] on input "08:00" at bounding box center [379, 125] width 286 height 19
click at [246, 125] on input "03:00" at bounding box center [379, 125] width 286 height 19
type input "08:30"
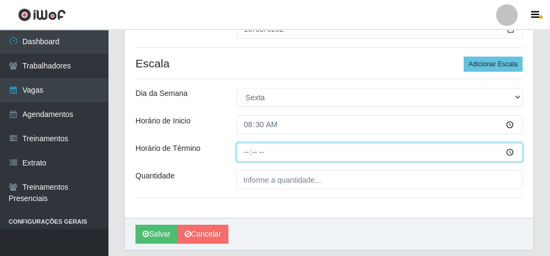
click at [247, 150] on input "Horário de Término" at bounding box center [379, 152] width 286 height 19
type input "14:30"
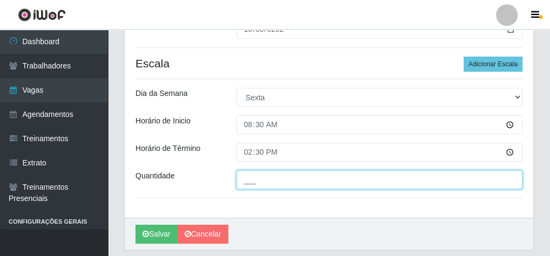
click at [268, 175] on input "___" at bounding box center [379, 180] width 286 height 19
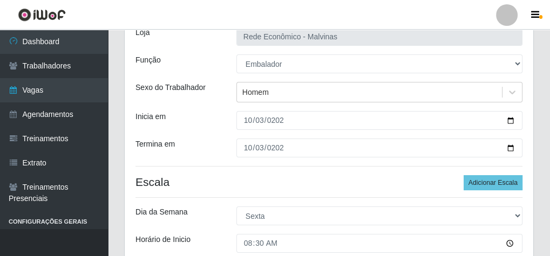
scroll to position [66, 0]
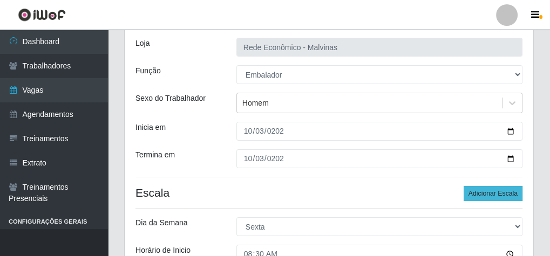
type input "2__"
click at [493, 189] on button "Adicionar Escala" at bounding box center [493, 193] width 59 height 15
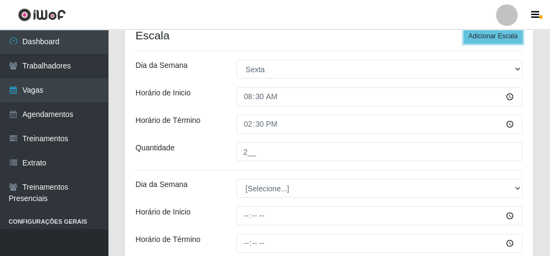
scroll to position [239, 0]
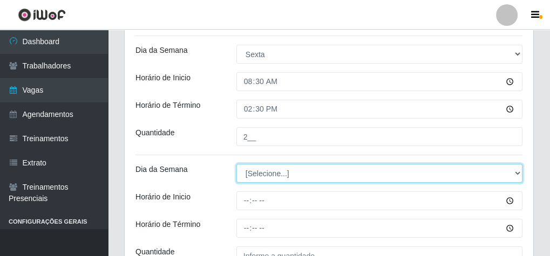
click at [272, 171] on select "[Selecione...] Segunda Terça Quarta Quinta Sexta Sábado Domingo" at bounding box center [379, 173] width 286 height 19
select select "5"
click at [236, 164] on select "[Selecione...] Segunda Terça Quarta Quinta Sexta Sábado Domingo" at bounding box center [379, 173] width 286 height 19
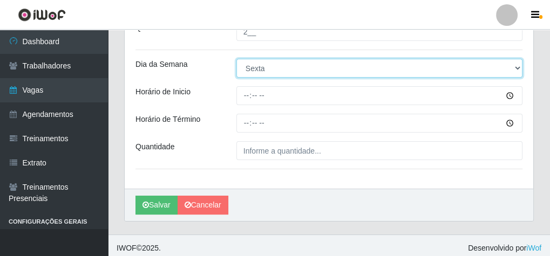
scroll to position [347, 0]
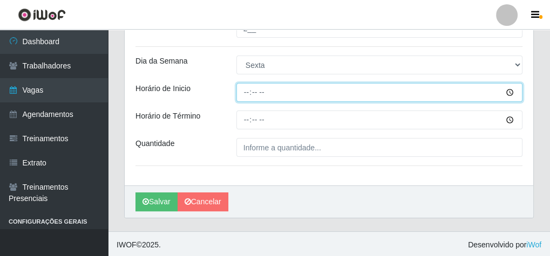
click at [247, 89] on input "Horário de Inicio" at bounding box center [379, 92] width 286 height 19
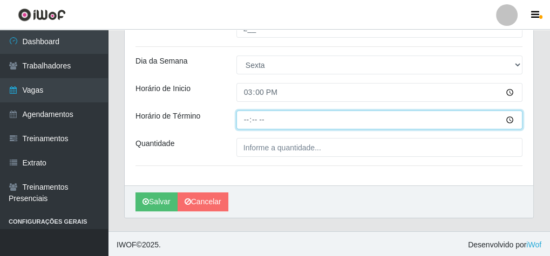
click at [242, 116] on input "Horário de Término" at bounding box center [379, 120] width 286 height 19
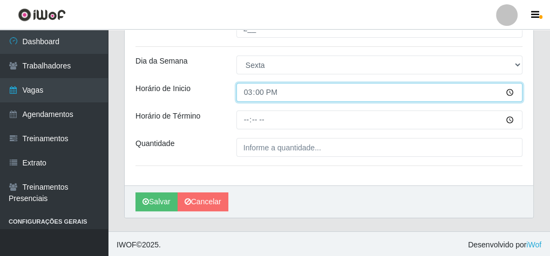
click at [249, 92] on input "15:00" at bounding box center [379, 92] width 286 height 19
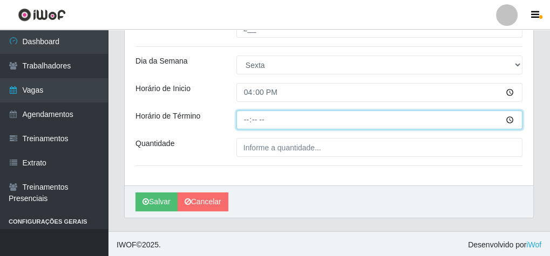
click at [246, 118] on input "Horário de Término" at bounding box center [379, 120] width 286 height 19
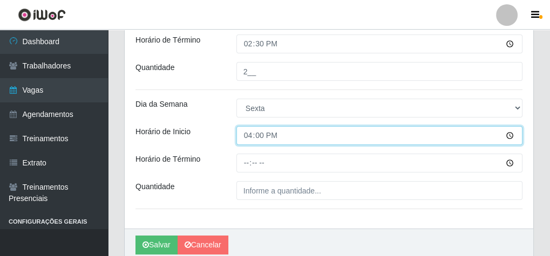
click at [245, 138] on input "16:00" at bounding box center [379, 135] width 286 height 19
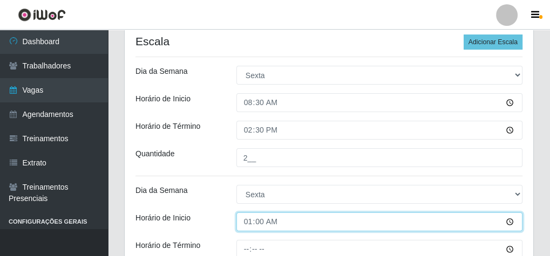
type input "15:00"
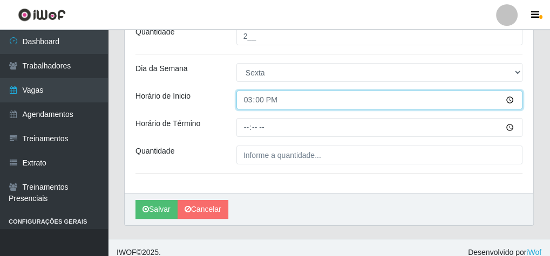
scroll to position [347, 0]
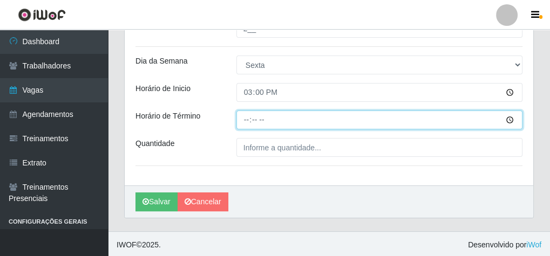
click at [246, 119] on input "Horário de Término" at bounding box center [379, 120] width 286 height 19
type input "20:10"
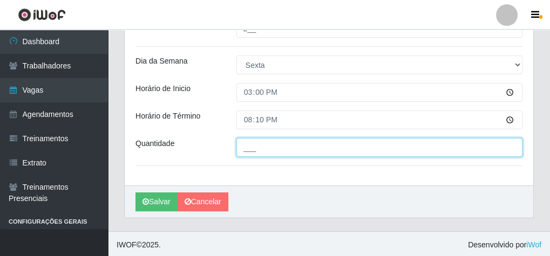
click at [268, 148] on input "___" at bounding box center [379, 147] width 286 height 19
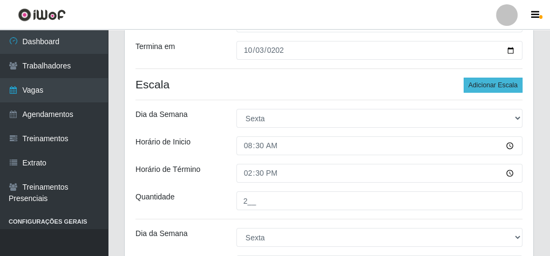
type input "1__"
click at [497, 84] on button "Adicionar Escala" at bounding box center [493, 85] width 59 height 15
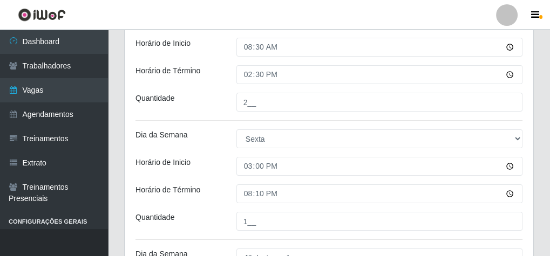
scroll to position [390, 0]
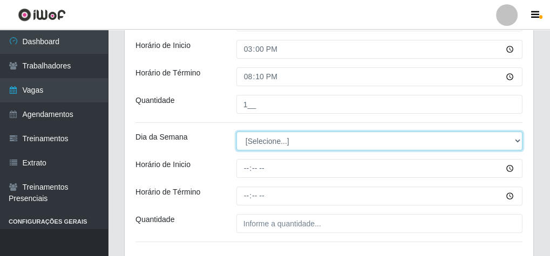
click at [263, 138] on select "[Selecione...] Segunda Terça Quarta Quinta Sexta Sábado Domingo" at bounding box center [379, 141] width 286 height 19
select select "5"
click at [236, 132] on select "[Selecione...] Segunda Terça Quarta Quinta Sexta Sábado Domingo" at bounding box center [379, 141] width 286 height 19
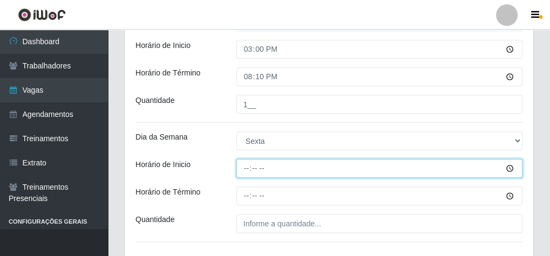
click at [245, 169] on input "Horário de Inicio" at bounding box center [379, 168] width 286 height 19
type input "16:00"
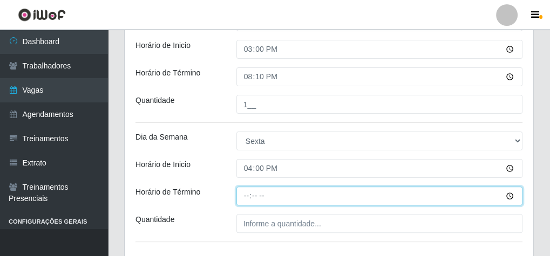
click at [246, 200] on input "Horário de Término" at bounding box center [379, 196] width 286 height 19
type input "20:10"
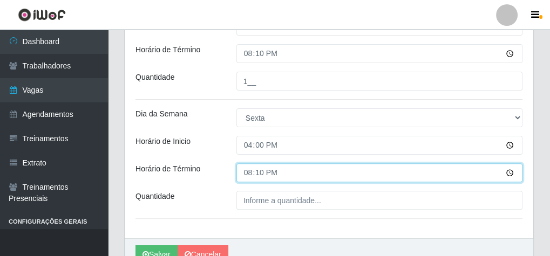
scroll to position [434, 0]
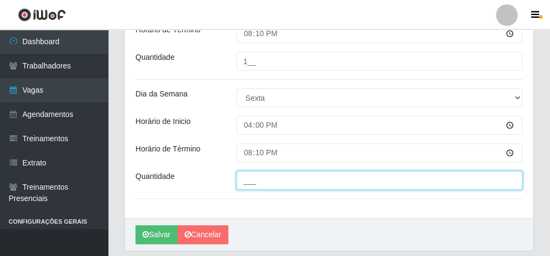
click at [260, 172] on input "___" at bounding box center [379, 180] width 286 height 19
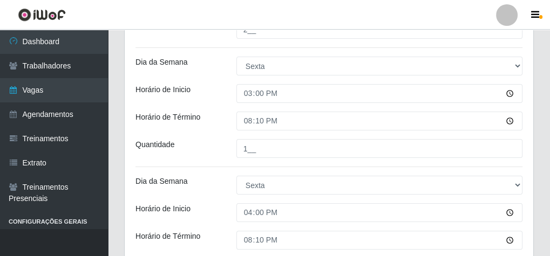
scroll to position [347, 0]
type input "1__"
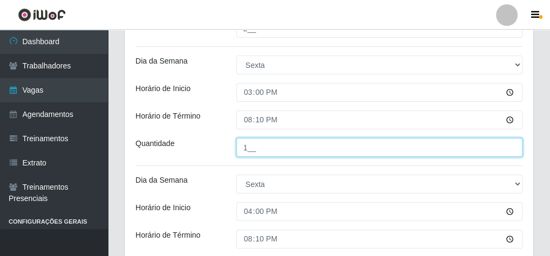
click at [252, 149] on input "1__" at bounding box center [379, 147] width 286 height 19
type input "___"
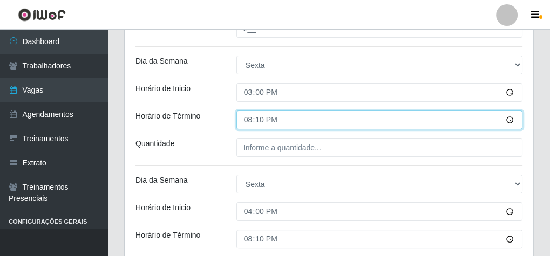
click at [276, 116] on input "20:10" at bounding box center [379, 120] width 286 height 19
click at [257, 119] on input "Horário de Término" at bounding box center [379, 120] width 286 height 19
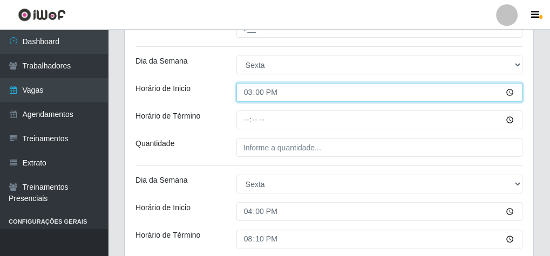
click at [261, 89] on input "15:00" at bounding box center [379, 92] width 286 height 19
click at [246, 91] on input "Horário de Inicio" at bounding box center [379, 92] width 286 height 19
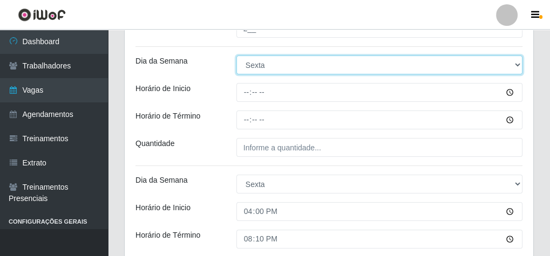
click at [264, 67] on select "[Selecione...] Segunda Terça Quarta Quinta Sexta Sábado Domingo" at bounding box center [379, 65] width 286 height 19
select select "[Selecione...]"
click at [236, 56] on select "[Selecione...] Segunda Terça Quarta Quinta Sexta Sábado Domingo" at bounding box center [379, 65] width 286 height 19
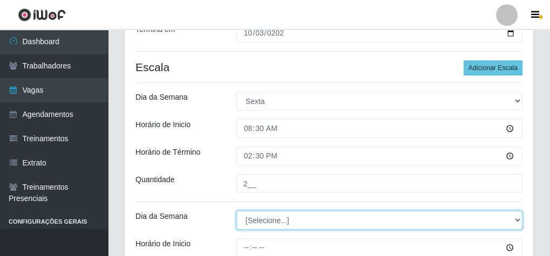
scroll to position [207, 0]
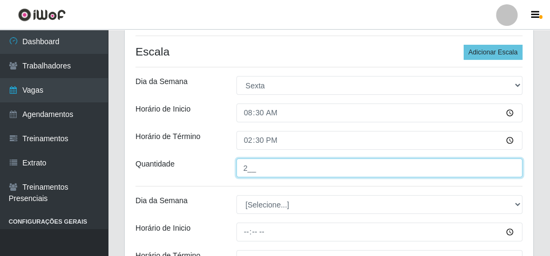
click at [245, 165] on input "2__" at bounding box center [379, 168] width 286 height 19
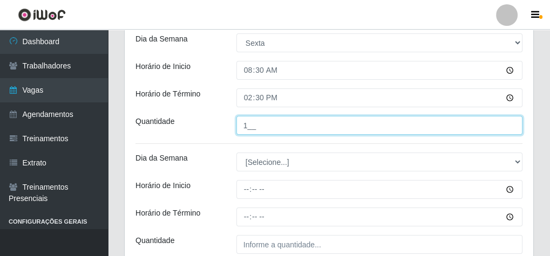
scroll to position [250, 0]
type input "1__"
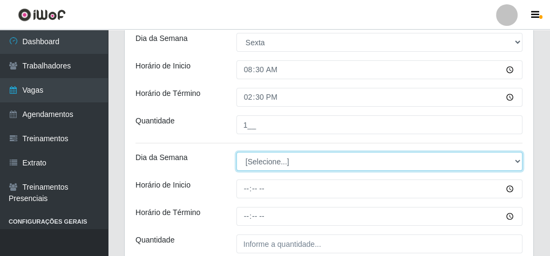
click at [259, 164] on select "[Selecione...] Segunda Terça Quarta Quinta Sexta Sábado Domingo" at bounding box center [379, 161] width 286 height 19
select select "5"
click at [236, 152] on select "[Selecione...] Segunda Terça Quarta Quinta Sexta Sábado Domingo" at bounding box center [379, 161] width 286 height 19
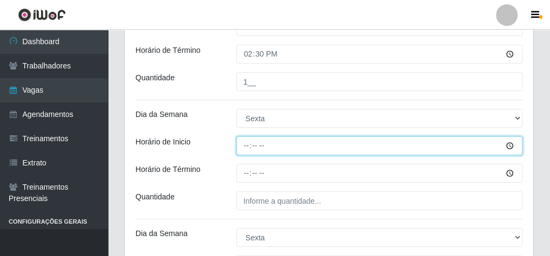
click at [242, 143] on input "Horário de Inicio" at bounding box center [379, 146] width 286 height 19
type input "09:00"
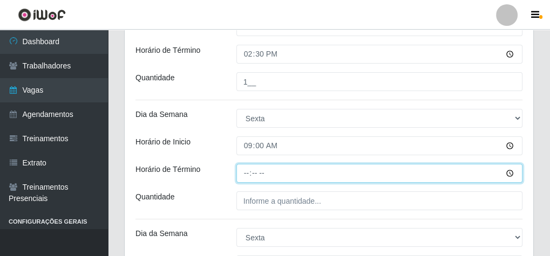
click at [246, 172] on input "Horário de Término" at bounding box center [379, 173] width 286 height 19
type input "15:00"
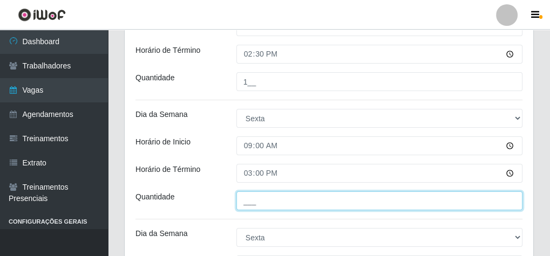
click at [270, 200] on input "___" at bounding box center [379, 201] width 286 height 19
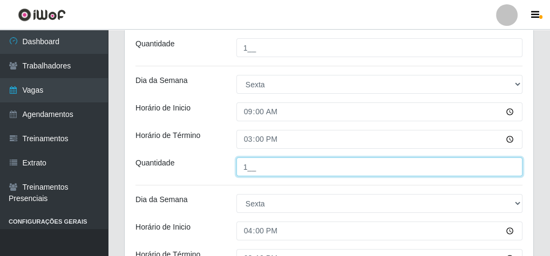
scroll to position [337, 0]
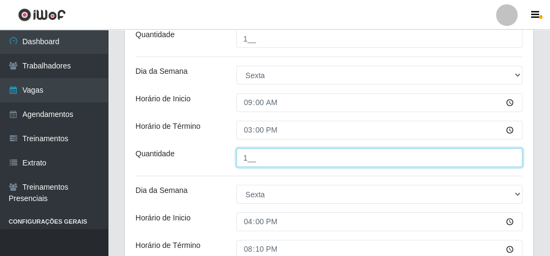
type input "1__"
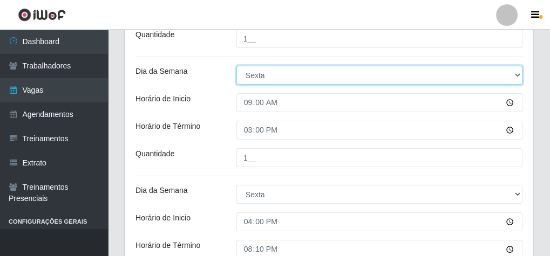
click at [253, 78] on select "[Selecione...] Segunda Terça Quarta Quinta Sexta Sábado Domingo" at bounding box center [379, 75] width 286 height 19
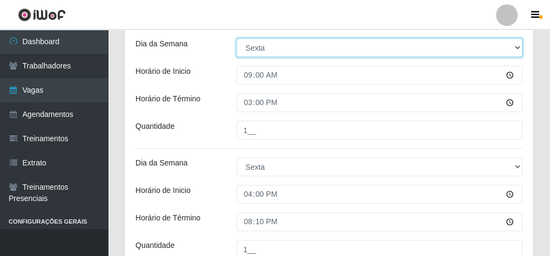
scroll to position [380, 0]
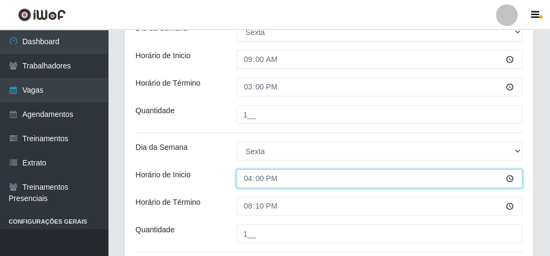
click at [250, 177] on input "16:00" at bounding box center [379, 179] width 286 height 19
type input "14:00"
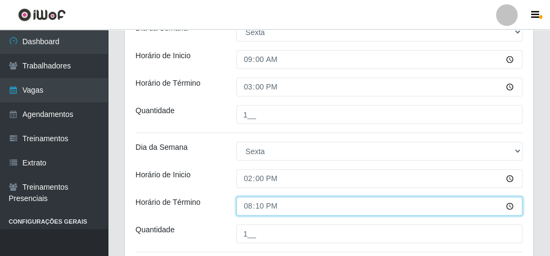
click at [260, 201] on input "20:10" at bounding box center [379, 206] width 286 height 19
type input "20:00"
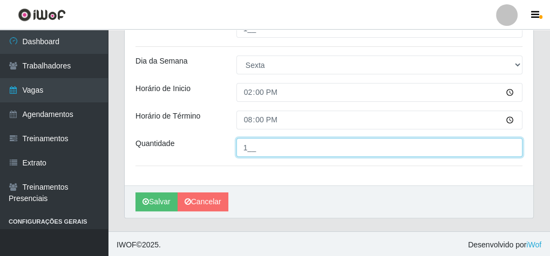
click at [246, 147] on input "1__" at bounding box center [379, 147] width 286 height 19
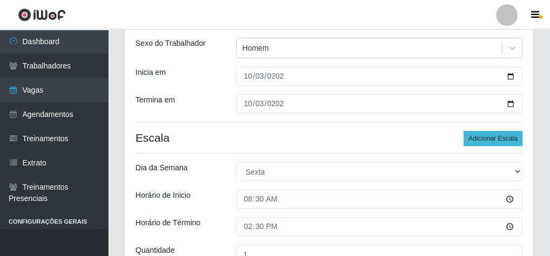
type input "2__"
click at [498, 135] on button "Adicionar Escala" at bounding box center [493, 138] width 59 height 15
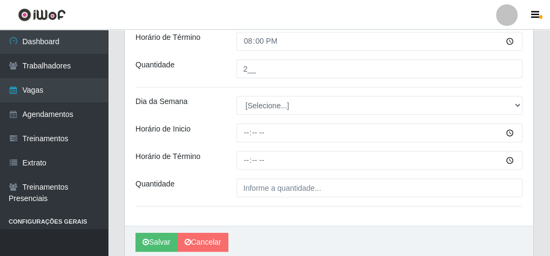
scroll to position [553, 0]
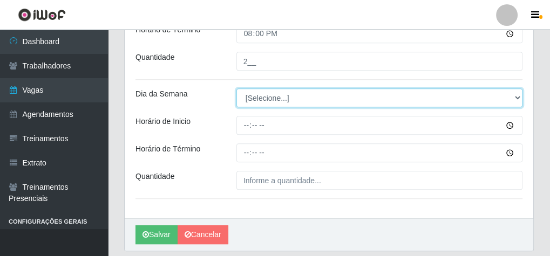
click at [270, 97] on select "[Selecione...] Segunda Terça Quarta Quinta Sexta Sábado Domingo" at bounding box center [379, 98] width 286 height 19
select select "5"
click at [236, 89] on select "[Selecione...] Segunda Terça Quarta Quinta Sexta Sábado Domingo" at bounding box center [379, 98] width 286 height 19
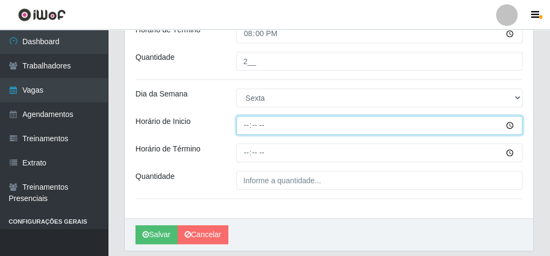
click at [245, 125] on input "Horário de Inicio" at bounding box center [379, 125] width 286 height 19
type input "16:00"
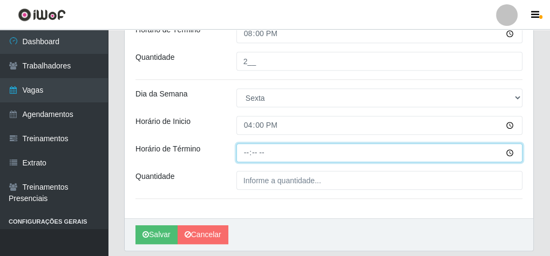
click at [243, 149] on input "Horário de Término" at bounding box center [379, 153] width 286 height 19
type input "20:10"
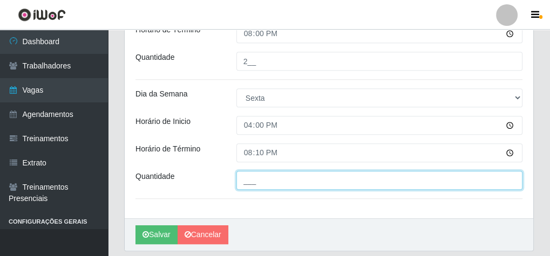
click at [289, 185] on input "___" at bounding box center [379, 180] width 286 height 19
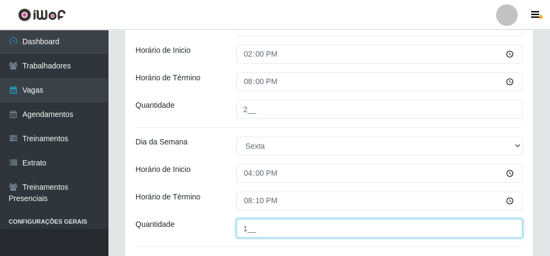
scroll to position [585, 0]
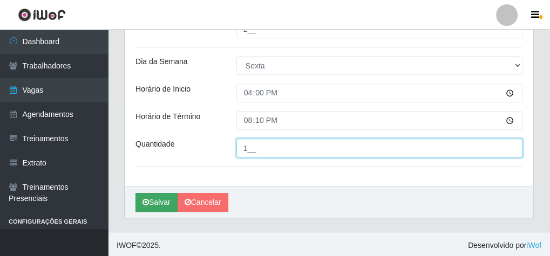
type input "1__"
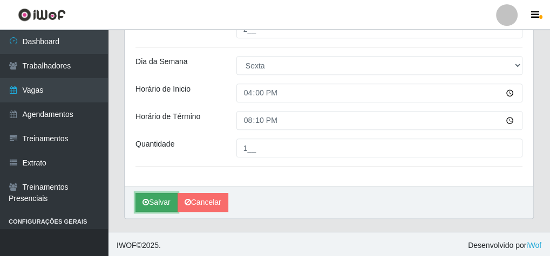
click at [139, 198] on button "Salvar" at bounding box center [157, 202] width 42 height 19
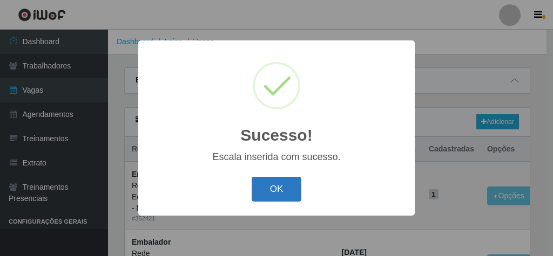
click at [281, 188] on button "OK" at bounding box center [277, 189] width 50 height 25
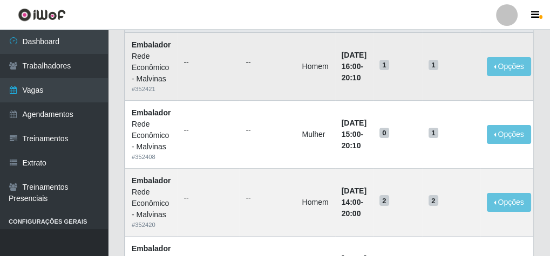
scroll to position [86, 0]
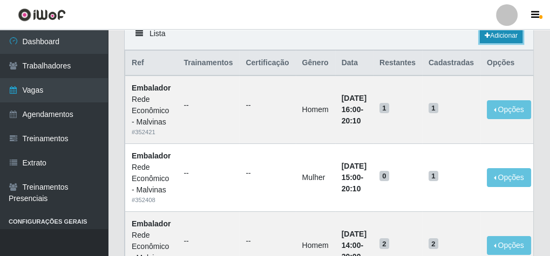
click at [500, 37] on link "Adicionar" at bounding box center [501, 35] width 43 height 15
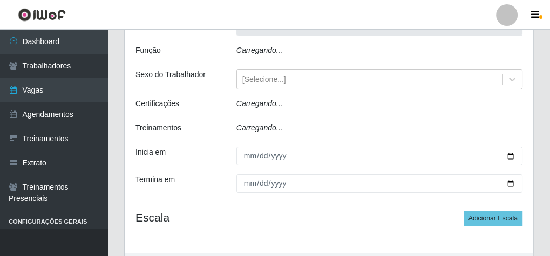
scroll to position [46, 0]
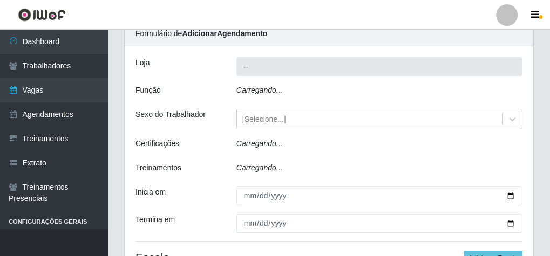
type input "Rede Econômico - Malvinas"
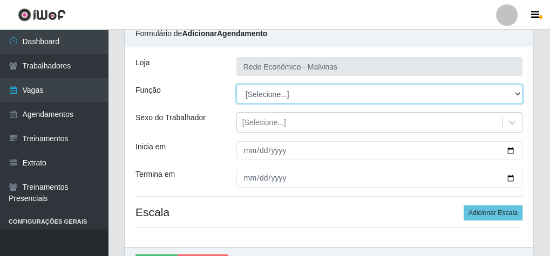
click at [263, 93] on select "[Selecione...] Embalador Embalador + Embalador ++ Operador de Caixa Operador de…" at bounding box center [379, 94] width 286 height 19
select select "1"
click at [236, 85] on select "[Selecione...] Embalador Embalador + Embalador ++ Operador de Caixa Operador de…" at bounding box center [379, 94] width 286 height 19
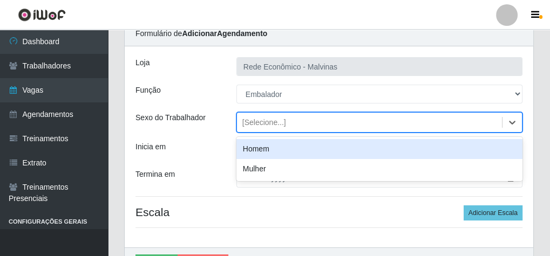
click at [254, 125] on div "[Selecione...]" at bounding box center [264, 122] width 44 height 11
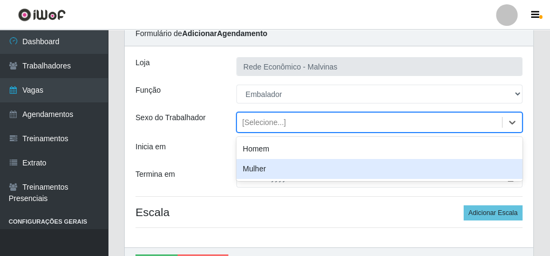
drag, startPoint x: 255, startPoint y: 170, endPoint x: 250, endPoint y: 158, distance: 12.6
click at [255, 168] on div "Mulher" at bounding box center [379, 169] width 286 height 20
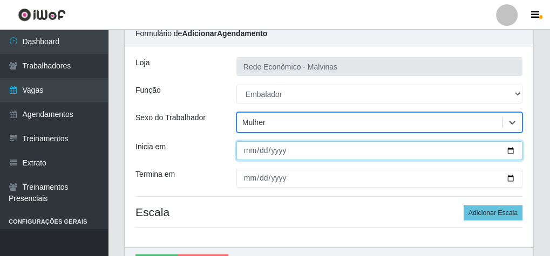
click at [250, 152] on input "Inicia em" at bounding box center [379, 150] width 286 height 19
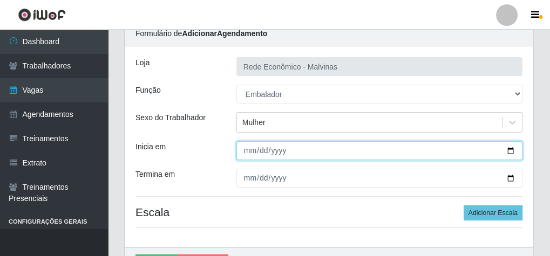
type input "0001-03-07"
click at [250, 147] on input "0001-03-07" at bounding box center [379, 150] width 286 height 19
type input "[DATE]"
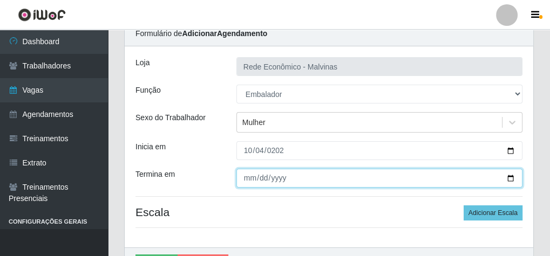
click at [249, 180] on input "Termina em" at bounding box center [379, 178] width 286 height 19
type input "[DATE]"
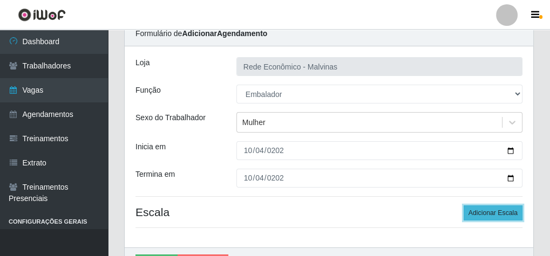
click at [498, 212] on button "Adicionar Escala" at bounding box center [493, 213] width 59 height 15
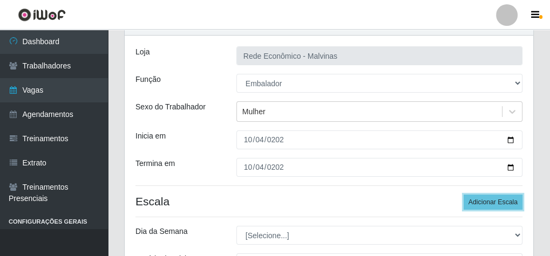
scroll to position [133, 0]
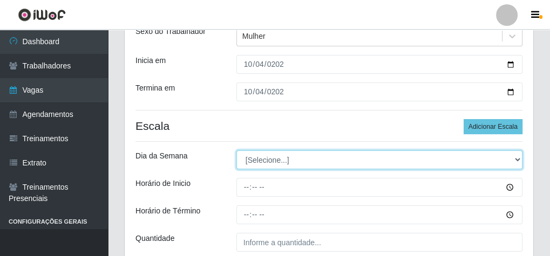
click at [266, 157] on select "[Selecione...] Segunda Terça Quarta Quinta Sexta Sábado Domingo" at bounding box center [379, 160] width 286 height 19
select select "6"
click at [236, 151] on select "[Selecione...] Segunda Terça Quarta Quinta Sexta Sábado Domingo" at bounding box center [379, 160] width 286 height 19
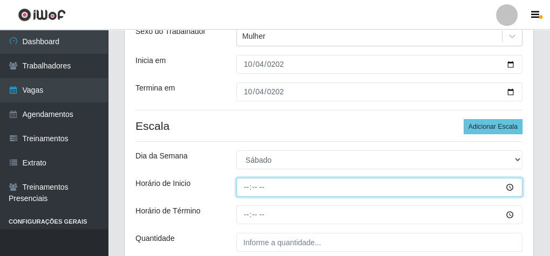
click at [246, 188] on input "Horário de Inicio" at bounding box center [379, 187] width 286 height 19
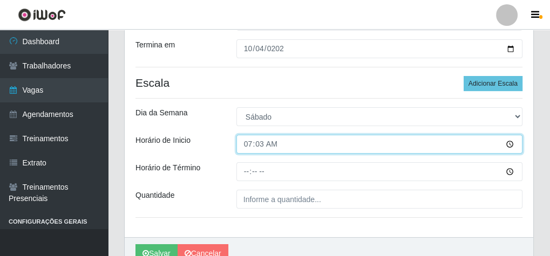
type input "07:30"
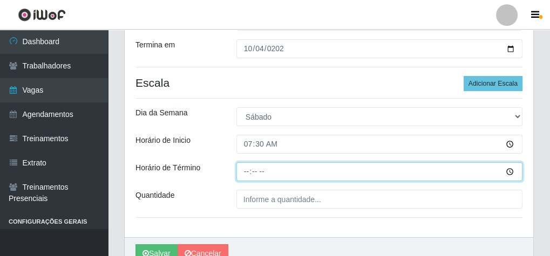
click at [249, 172] on input "Horário de Término" at bounding box center [379, 172] width 286 height 19
type input "13:30"
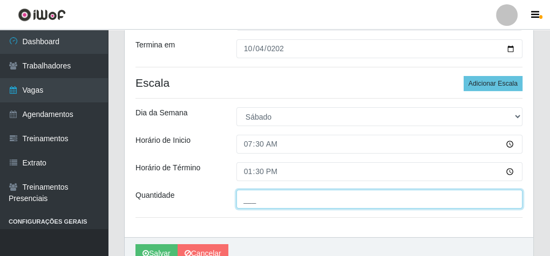
click at [262, 193] on input "___" at bounding box center [379, 199] width 286 height 19
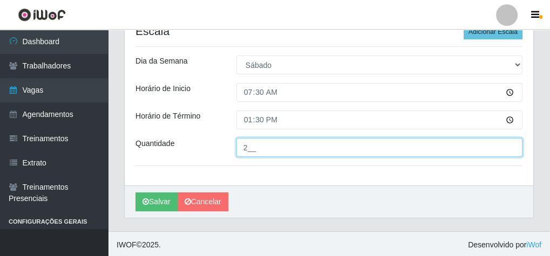
scroll to position [228, 0]
type input "2__"
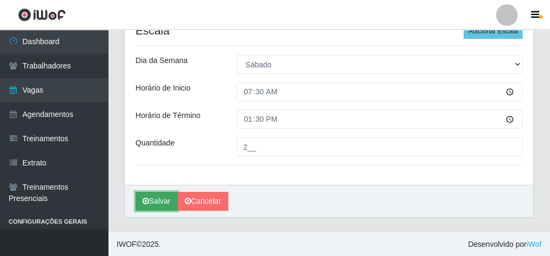
click at [148, 200] on button "Salvar" at bounding box center [157, 201] width 42 height 19
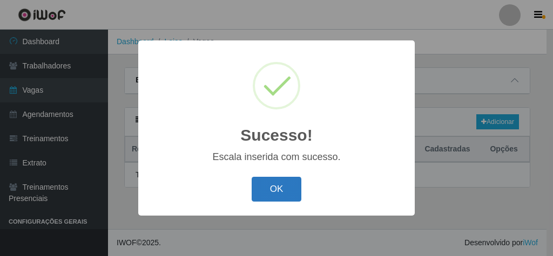
click at [281, 191] on button "OK" at bounding box center [277, 189] width 50 height 25
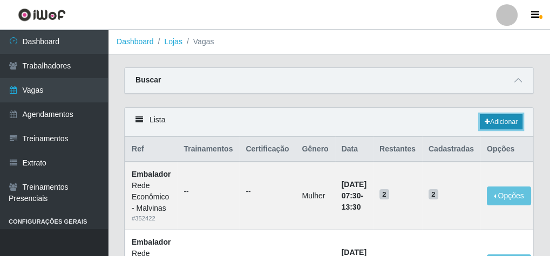
click at [494, 121] on link "Adicionar" at bounding box center [501, 121] width 43 height 15
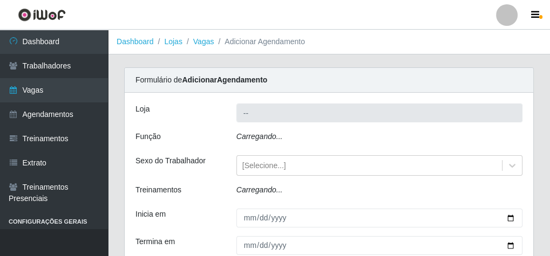
type input "Rede Econômico - Malvinas"
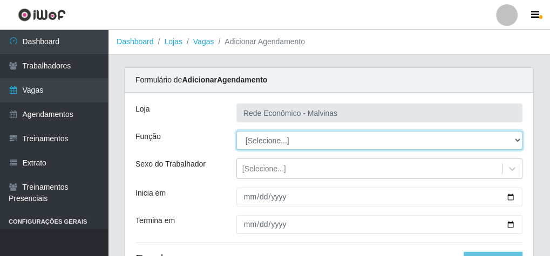
click at [258, 140] on select "[Selecione...] Embalador Embalador + Embalador ++ Operador de Caixa Operador de…" at bounding box center [379, 140] width 286 height 19
select select "1"
click at [236, 131] on select "[Selecione...] Embalador Embalador + Embalador ++ Operador de Caixa Operador de…" at bounding box center [379, 140] width 286 height 19
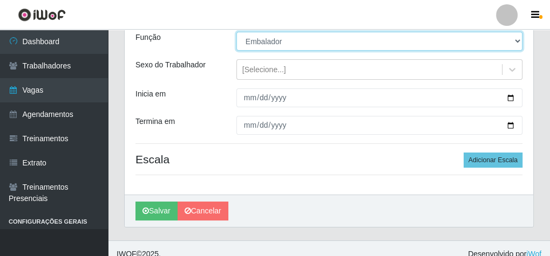
scroll to position [109, 0]
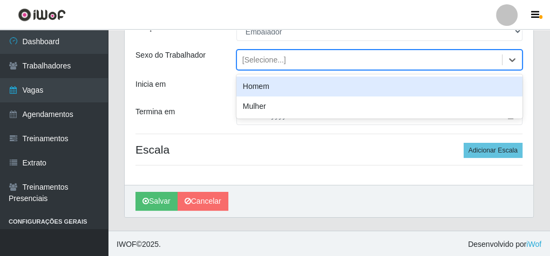
click at [246, 63] on div "[Selecione...]" at bounding box center [264, 60] width 44 height 11
click at [248, 89] on div "Homem" at bounding box center [379, 87] width 286 height 20
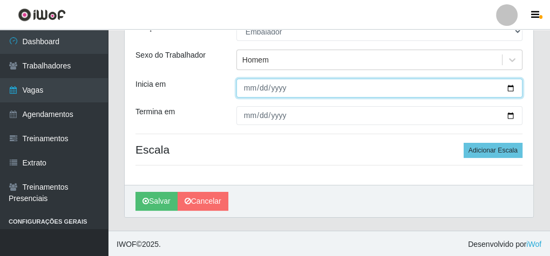
click at [248, 93] on input "Inicia em" at bounding box center [379, 88] width 286 height 19
type input "[DATE]"
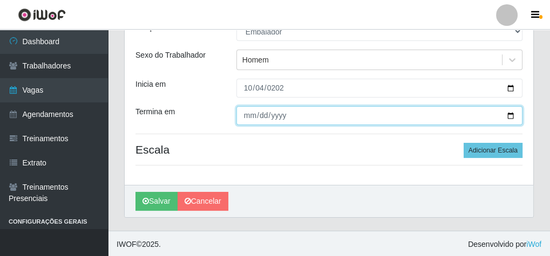
click at [244, 113] on input "Termina em" at bounding box center [379, 115] width 286 height 19
type input "[DATE]"
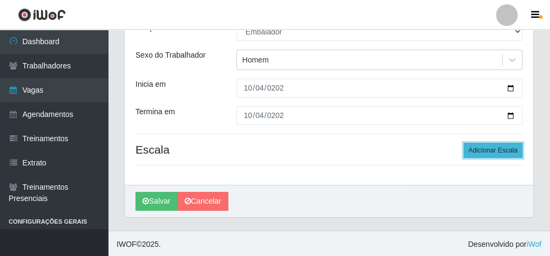
click at [500, 150] on button "Adicionar Escala" at bounding box center [493, 150] width 59 height 15
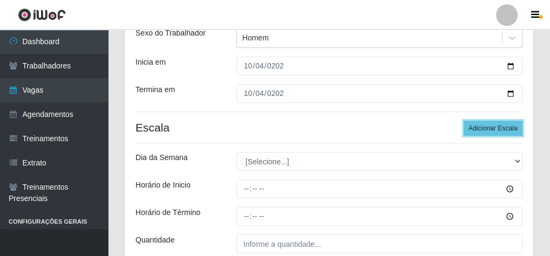
scroll to position [195, 0]
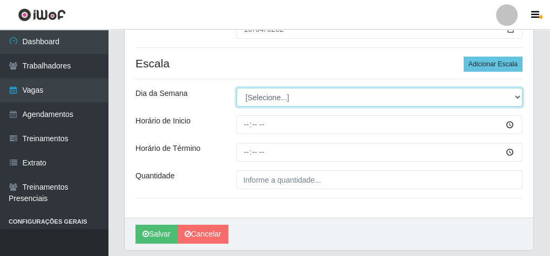
click at [257, 94] on select "[Selecione...] Segunda Terça Quarta Quinta Sexta Sábado Domingo" at bounding box center [379, 97] width 286 height 19
select select "6"
click at [236, 88] on select "[Selecione...] Segunda Terça Quarta Quinta Sexta Sábado Domingo" at bounding box center [379, 97] width 286 height 19
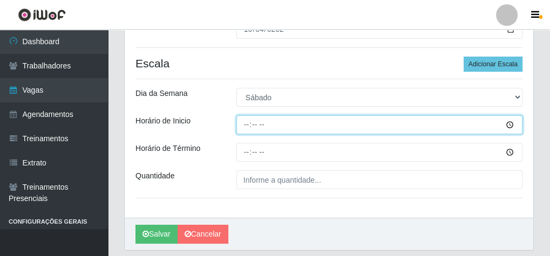
click at [245, 126] on input "Horário de Inicio" at bounding box center [379, 125] width 286 height 19
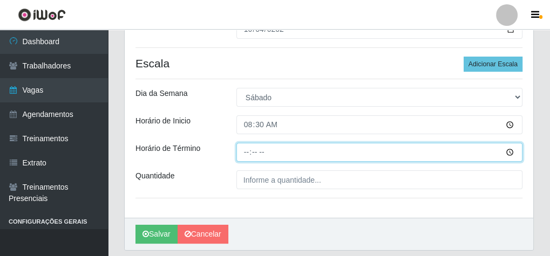
click at [245, 150] on input "Horário de Término" at bounding box center [379, 152] width 286 height 19
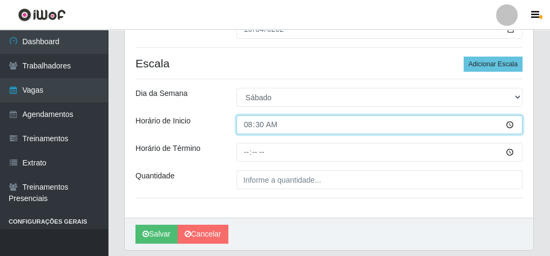
click at [259, 124] on input "08:30" at bounding box center [379, 125] width 286 height 19
type input "08:00"
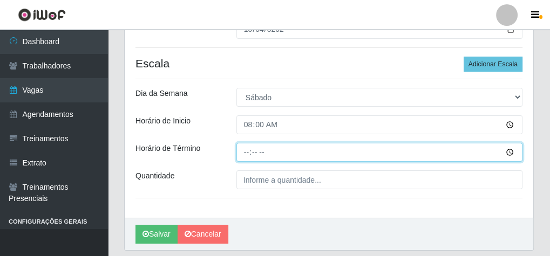
click at [248, 152] on input "Horário de Término" at bounding box center [379, 152] width 286 height 19
type input "14:00"
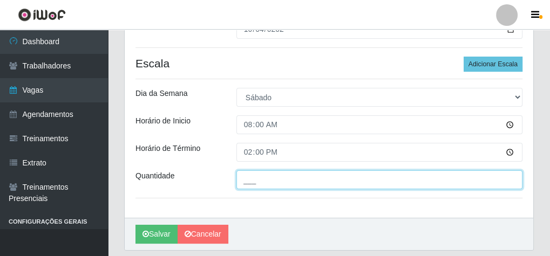
click at [262, 181] on input "___" at bounding box center [379, 180] width 286 height 19
type input "2__"
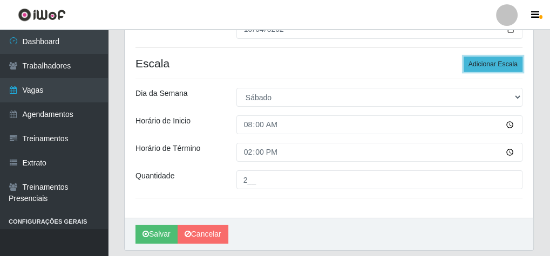
click at [496, 58] on button "Adicionar Escala" at bounding box center [493, 64] width 59 height 15
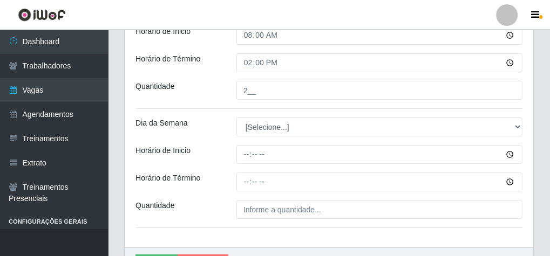
scroll to position [325, 0]
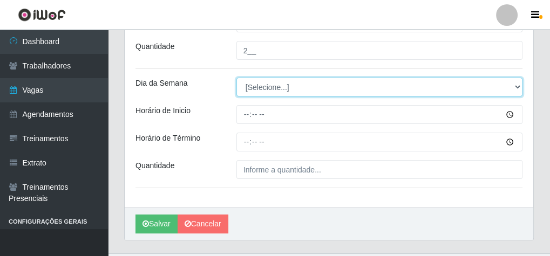
click at [258, 83] on select "[Selecione...] Segunda Terça Quarta Quinta Sexta Sábado Domingo" at bounding box center [379, 87] width 286 height 19
select select "6"
click at [236, 78] on select "[Selecione...] Segunda Terça Quarta Quinta Sexta Sábado Domingo" at bounding box center [379, 87] width 286 height 19
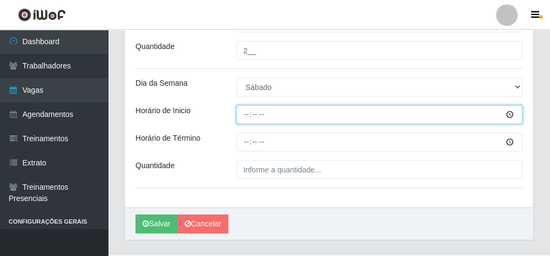
click at [250, 114] on input "Horário de Inicio" at bounding box center [379, 114] width 286 height 19
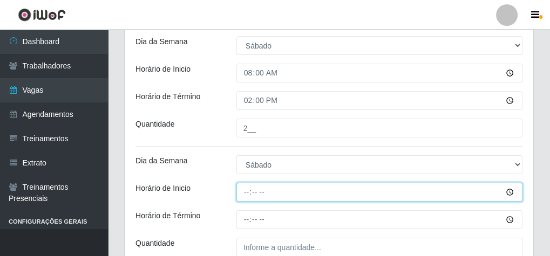
scroll to position [282, 0]
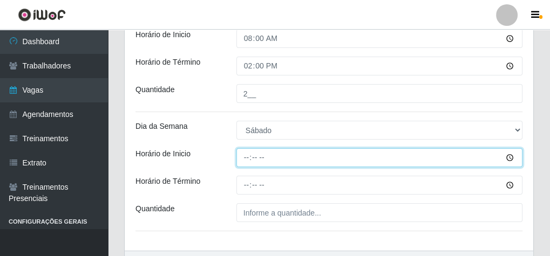
type input "15:00"
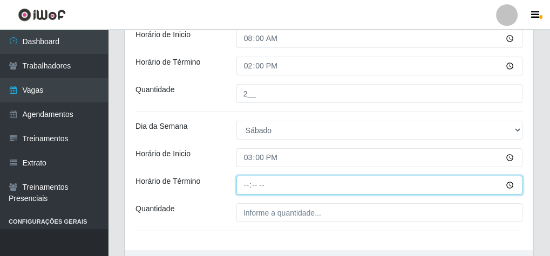
click at [246, 182] on input "Horário de Término" at bounding box center [379, 185] width 286 height 19
type input "20:10"
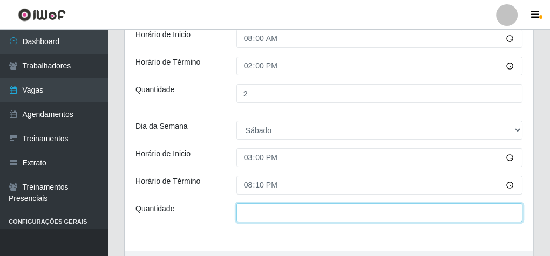
click at [267, 215] on input "___" at bounding box center [379, 213] width 286 height 19
type input "2__"
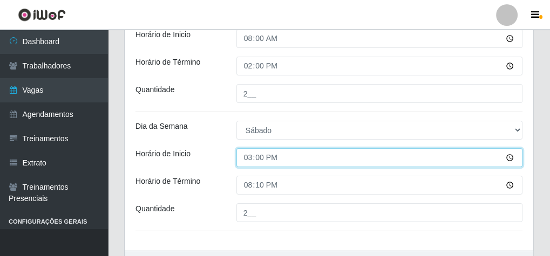
click at [246, 155] on input "15:00" at bounding box center [379, 157] width 286 height 19
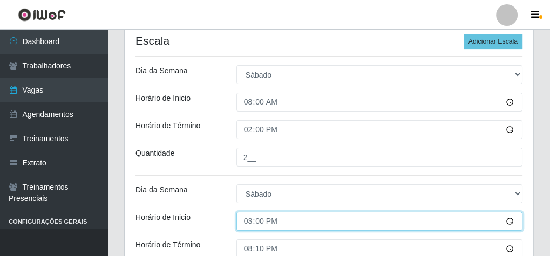
scroll to position [239, 0]
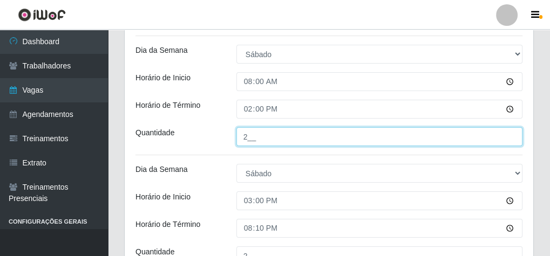
click at [252, 139] on input "2__" at bounding box center [379, 136] width 286 height 19
type input "1__"
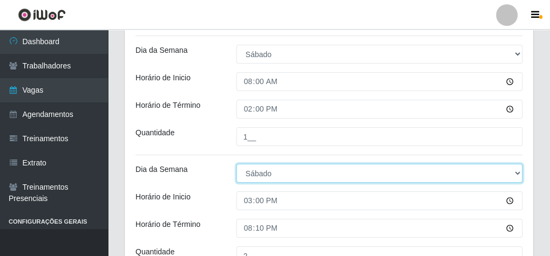
click at [250, 177] on select "[Selecione...] Segunda Terça Quarta Quinta Sexta Sábado Domingo" at bounding box center [379, 173] width 286 height 19
click at [236, 164] on select "[Selecione...] Segunda Terça Quarta Quinta Sexta Sábado Domingo" at bounding box center [379, 173] width 286 height 19
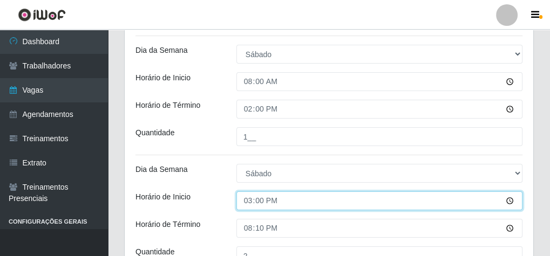
click at [251, 202] on input "15:00" at bounding box center [379, 201] width 286 height 19
type input "09:00"
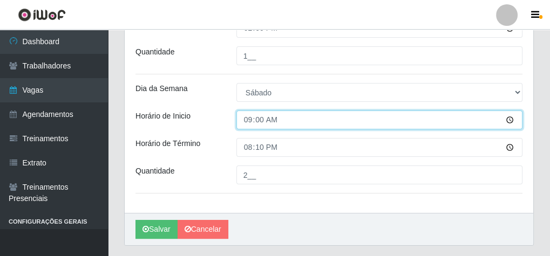
scroll to position [325, 0]
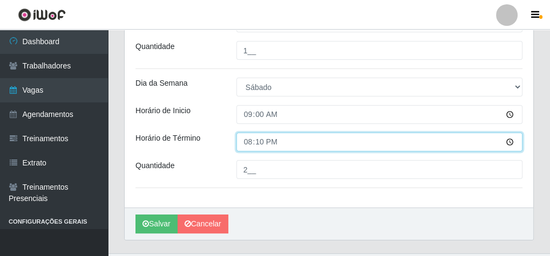
click at [244, 138] on input "20:10" at bounding box center [379, 142] width 286 height 19
type input "15:00"
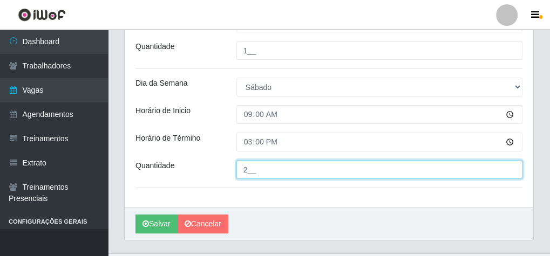
click at [249, 170] on input "2__" at bounding box center [379, 169] width 286 height 19
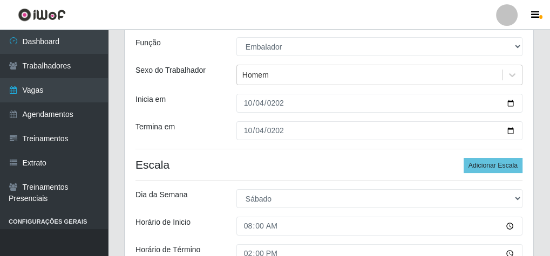
scroll to position [66, 0]
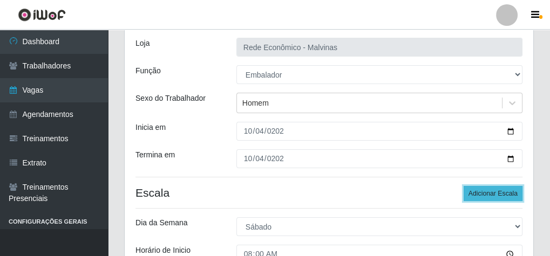
click at [490, 193] on button "Adicionar Escala" at bounding box center [493, 193] width 59 height 15
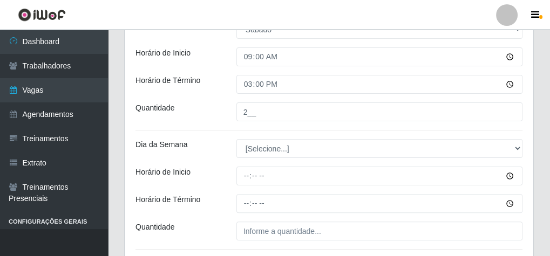
scroll to position [411, 0]
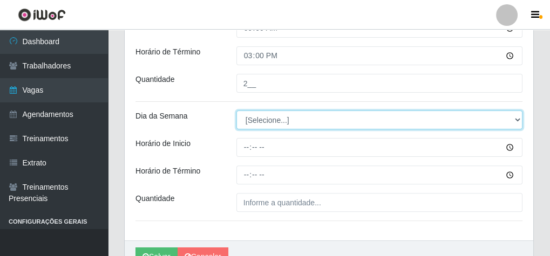
click at [246, 114] on select "[Selecione...] Segunda Terça Quarta Quinta Sexta Sábado Domingo" at bounding box center [379, 120] width 286 height 19
select select "6"
click at [236, 111] on select "[Selecione...] Segunda Terça Quarta Quinta Sexta Sábado Domingo" at bounding box center [379, 120] width 286 height 19
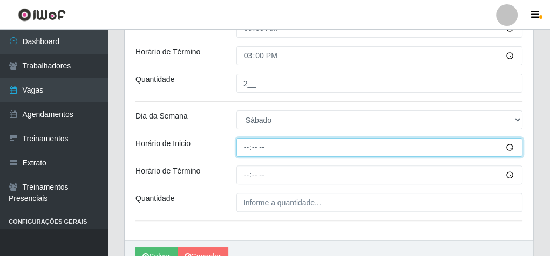
drag, startPoint x: 244, startPoint y: 137, endPoint x: 247, endPoint y: 147, distance: 10.1
click at [246, 147] on input "Horário de Inicio" at bounding box center [379, 147] width 286 height 19
type input "14:00"
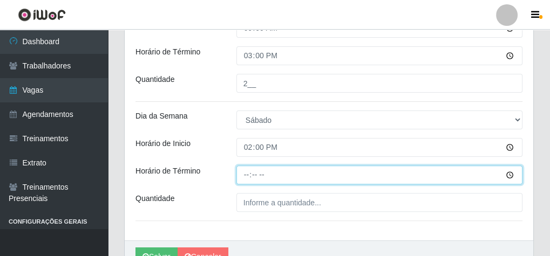
click at [246, 178] on input "Horário de Término" at bounding box center [379, 175] width 286 height 19
type input "20:00"
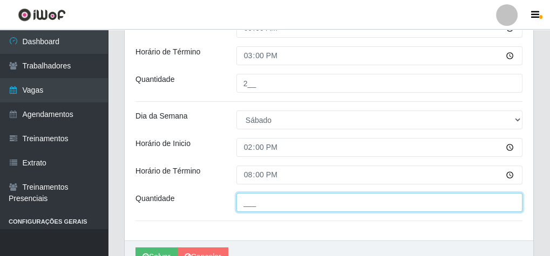
click at [246, 198] on input "___" at bounding box center [379, 202] width 286 height 19
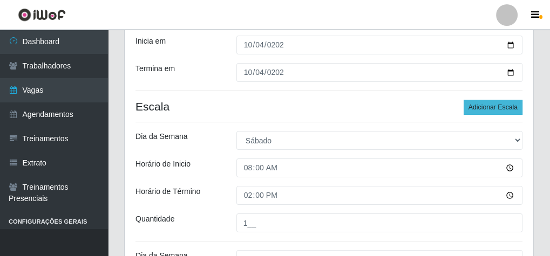
type input "2__"
click at [499, 106] on button "Adicionar Escala" at bounding box center [493, 107] width 59 height 15
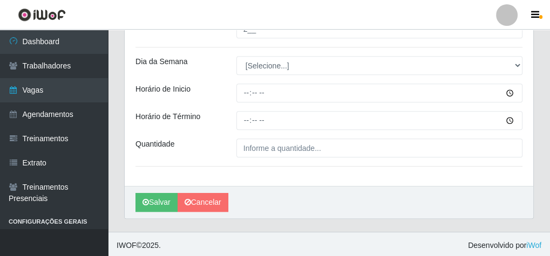
scroll to position [585, 0]
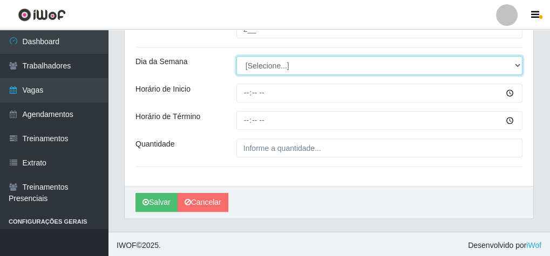
click at [257, 65] on select "[Selecione...] Segunda Terça Quarta Quinta Sexta Sábado Domingo" at bounding box center [379, 65] width 286 height 19
select select "6"
click at [236, 56] on select "[Selecione...] Segunda Terça Quarta Quinta Sexta Sábado Domingo" at bounding box center [379, 65] width 286 height 19
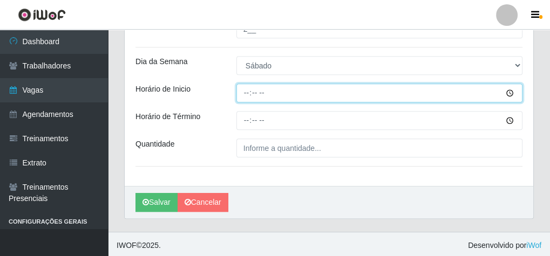
click at [239, 87] on input "Horário de Inicio" at bounding box center [379, 93] width 286 height 19
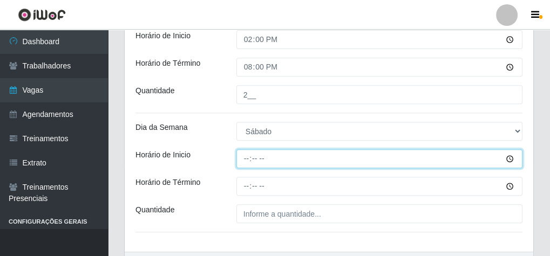
scroll to position [499, 0]
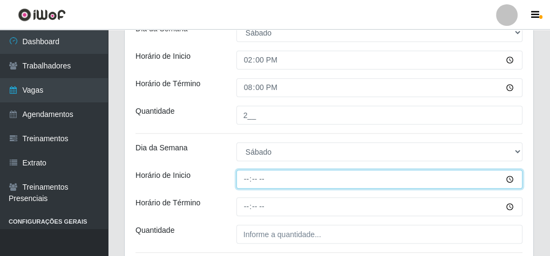
type input "15:00"
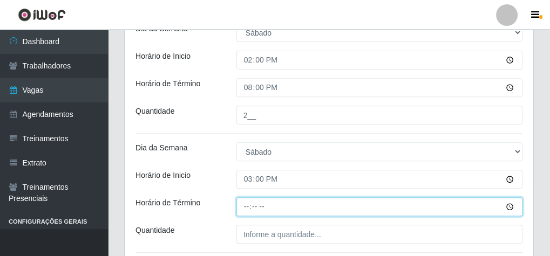
click at [242, 205] on input "Horário de Término" at bounding box center [379, 207] width 286 height 19
type input "20:10"
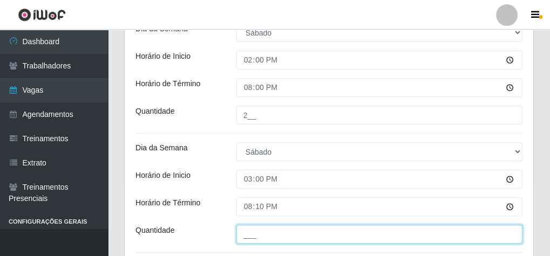
click at [255, 231] on input "___" at bounding box center [379, 234] width 286 height 19
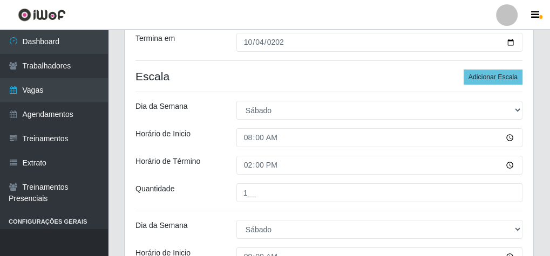
scroll to position [153, 0]
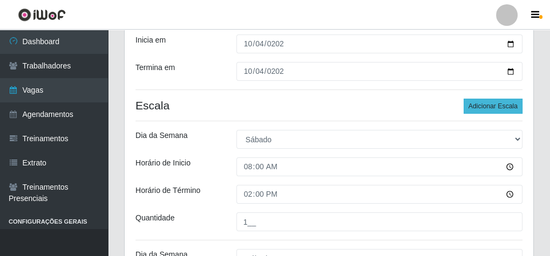
type input "1__"
click at [498, 107] on button "Adicionar Escala" at bounding box center [493, 106] width 59 height 15
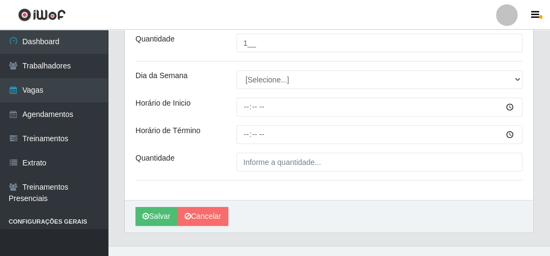
scroll to position [705, 0]
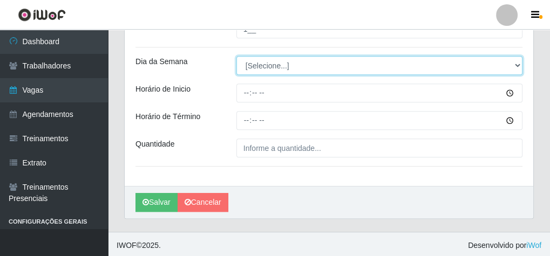
click at [256, 70] on select "[Selecione...] Segunda Terça Quarta Quinta Sexta Sábado Domingo" at bounding box center [379, 65] width 286 height 19
select select "6"
click at [236, 56] on select "[Selecione...] Segunda Terça Quarta Quinta Sexta Sábado Domingo" at bounding box center [379, 65] width 286 height 19
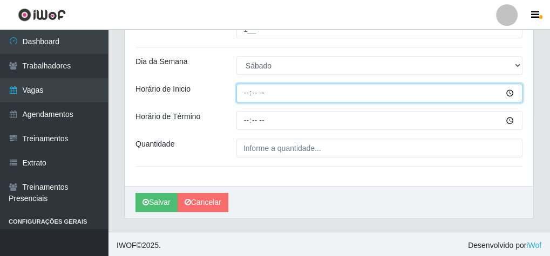
click at [246, 94] on input "Horário de Inicio" at bounding box center [379, 93] width 286 height 19
type input "16:00"
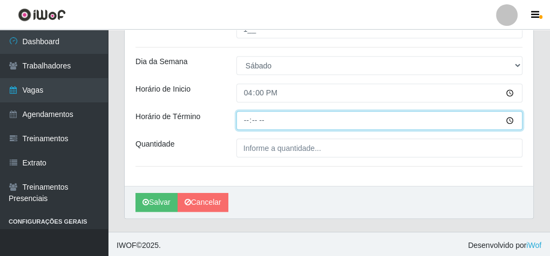
click at [246, 114] on input "Horário de Término" at bounding box center [379, 120] width 286 height 19
type input "20:10"
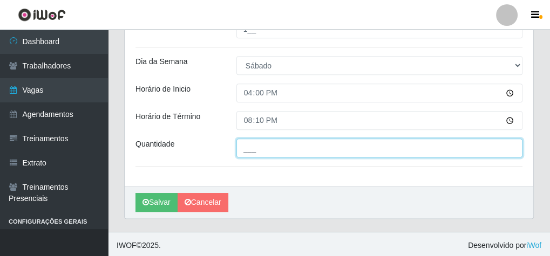
click at [262, 143] on input "___" at bounding box center [379, 148] width 286 height 19
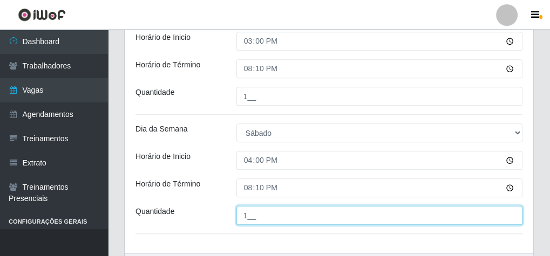
scroll to position [575, 0]
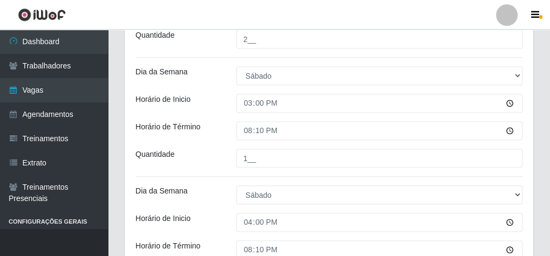
type input "1__"
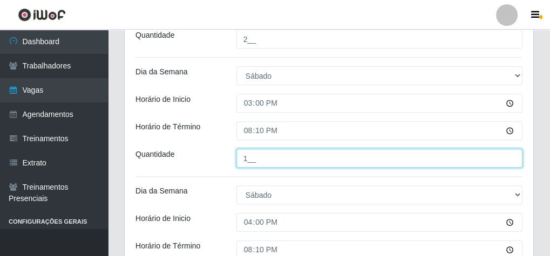
click at [255, 161] on input "1__" at bounding box center [379, 158] width 286 height 19
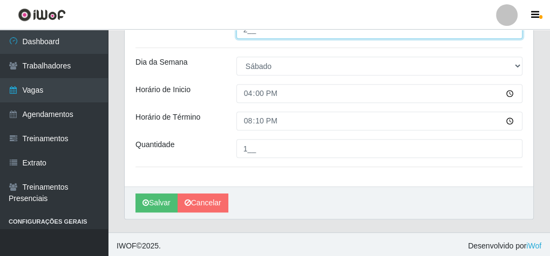
scroll to position [705, 0]
type input "2__"
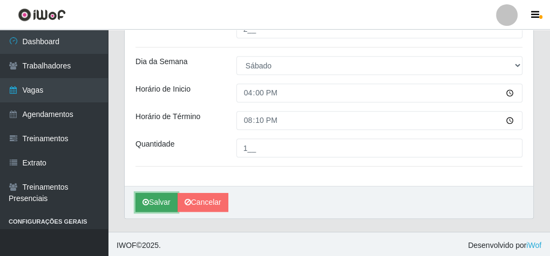
click at [163, 195] on button "Salvar" at bounding box center [157, 202] width 42 height 19
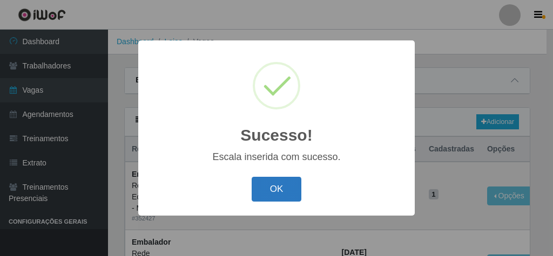
click at [270, 189] on button "OK" at bounding box center [277, 189] width 50 height 25
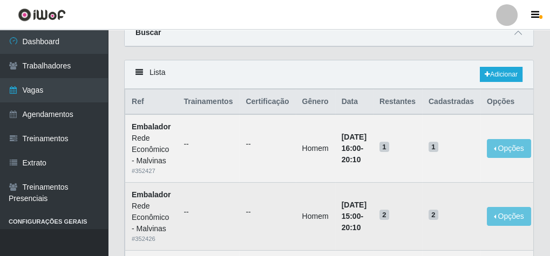
scroll to position [43, 0]
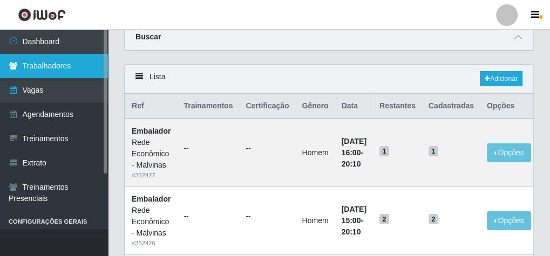
click at [44, 68] on link "Trabalhadores" at bounding box center [54, 66] width 108 height 24
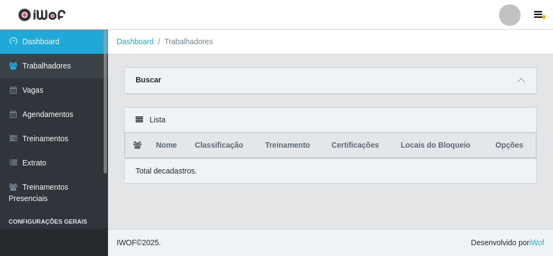
click at [69, 36] on link "Dashboard" at bounding box center [54, 42] width 108 height 24
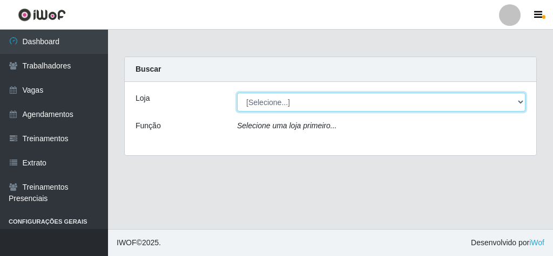
click at [273, 100] on select "[Selecione...] Rede Econômico - Malvinas Rede Econômico - Prata" at bounding box center [381, 102] width 288 height 19
select select "194"
click at [237, 93] on select "[Selecione...] Rede Econômico - Malvinas Rede Econômico - Prata" at bounding box center [381, 102] width 288 height 19
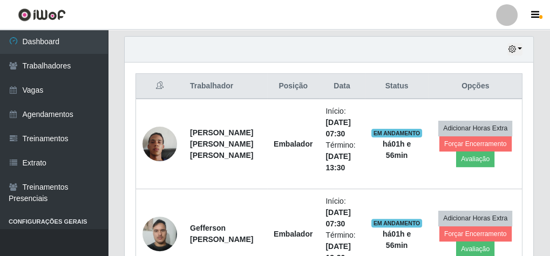
scroll to position [374, 0]
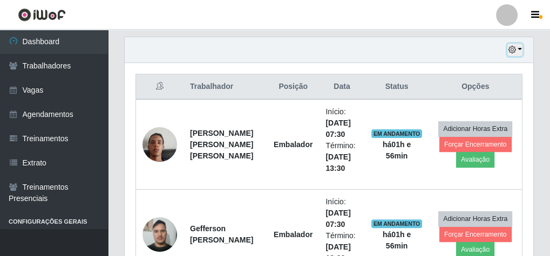
click at [518, 47] on button "button" at bounding box center [514, 50] width 15 height 12
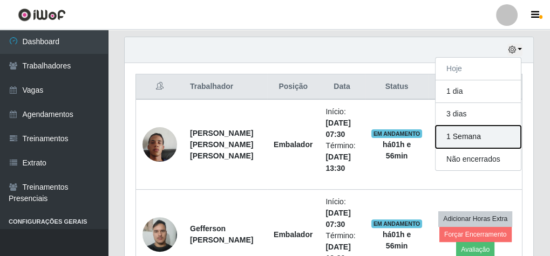
click at [480, 137] on button "1 Semana" at bounding box center [478, 137] width 85 height 23
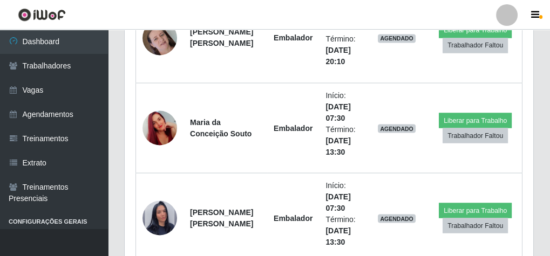
scroll to position [2245, 0]
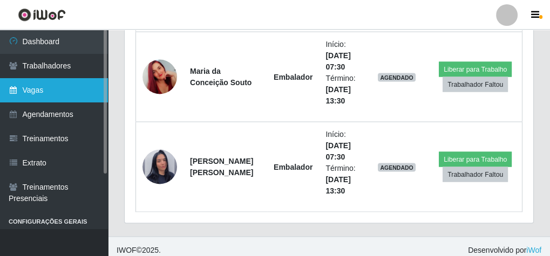
click at [51, 83] on link "Vagas" at bounding box center [54, 90] width 108 height 24
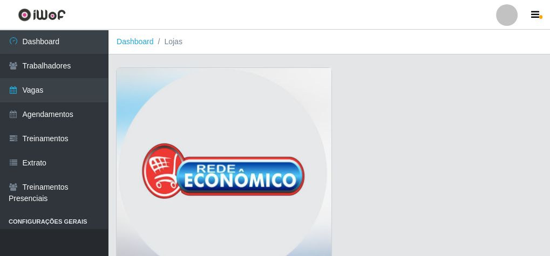
click at [307, 109] on img at bounding box center [224, 176] width 215 height 216
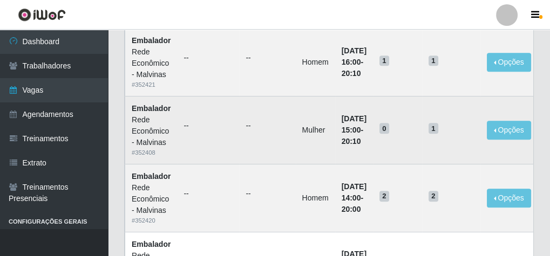
scroll to position [561, 0]
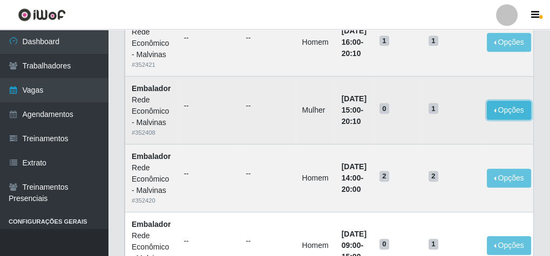
click at [504, 104] on button "Opções" at bounding box center [509, 110] width 44 height 19
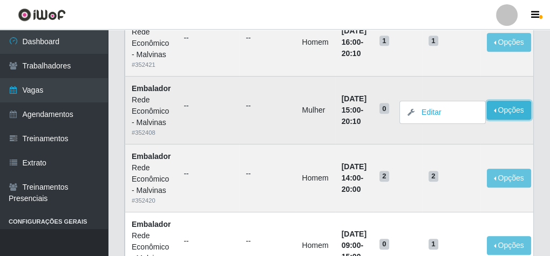
click at [504, 104] on button "Opções" at bounding box center [509, 110] width 44 height 19
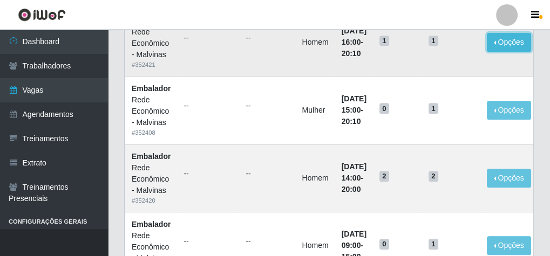
click at [515, 44] on button "Opções" at bounding box center [509, 42] width 44 height 19
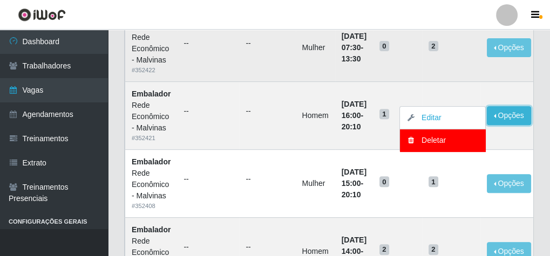
scroll to position [475, 0]
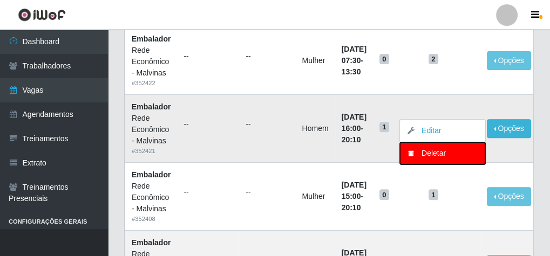
click at [446, 150] on div "Deletar" at bounding box center [443, 153] width 64 height 11
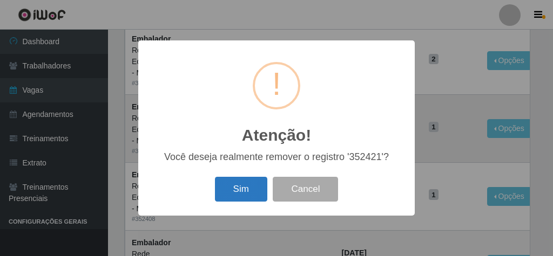
click at [246, 196] on button "Sim" at bounding box center [241, 189] width 52 height 25
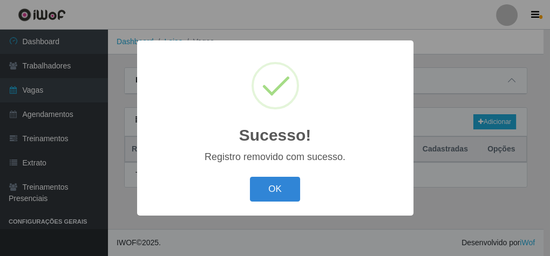
scroll to position [0, 0]
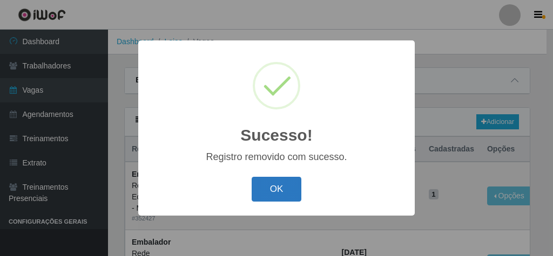
click at [287, 188] on button "OK" at bounding box center [277, 189] width 50 height 25
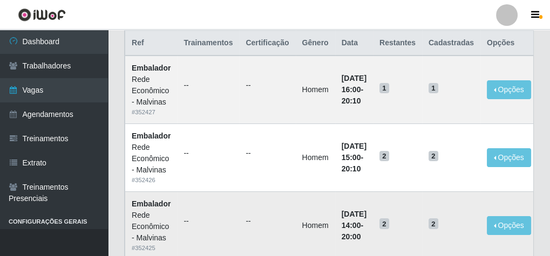
scroll to position [86, 0]
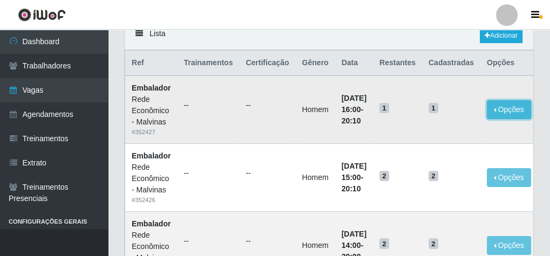
click at [519, 106] on button "Opções" at bounding box center [509, 109] width 44 height 19
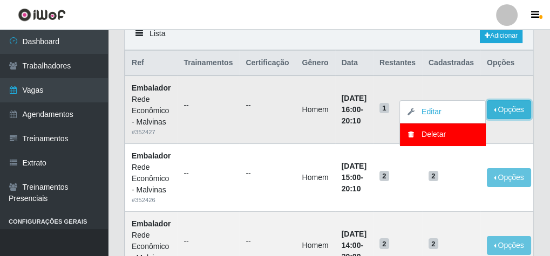
click at [519, 106] on button "Opções" at bounding box center [509, 109] width 44 height 19
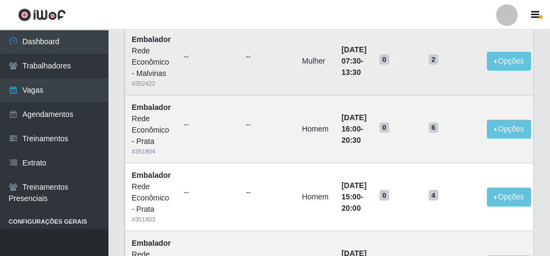
scroll to position [475, 0]
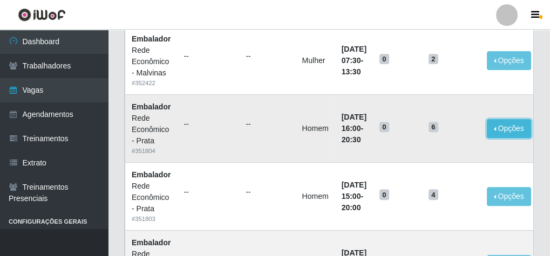
click at [514, 123] on button "Opções" at bounding box center [509, 128] width 44 height 19
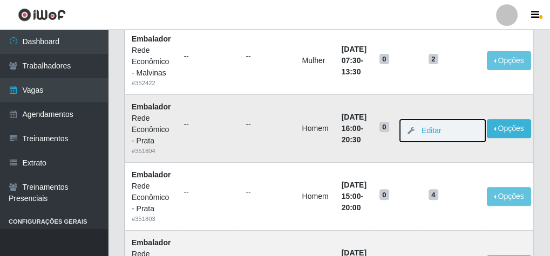
click at [455, 127] on button "Editar" at bounding box center [442, 131] width 85 height 22
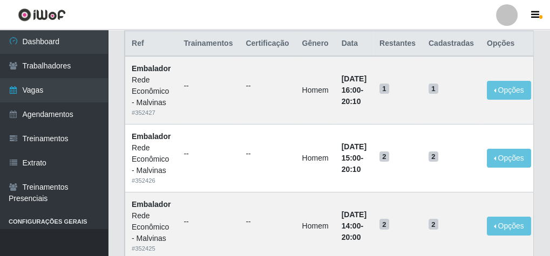
scroll to position [86, 0]
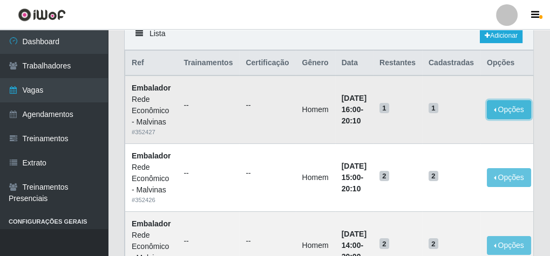
click at [509, 110] on button "Opções" at bounding box center [509, 109] width 44 height 19
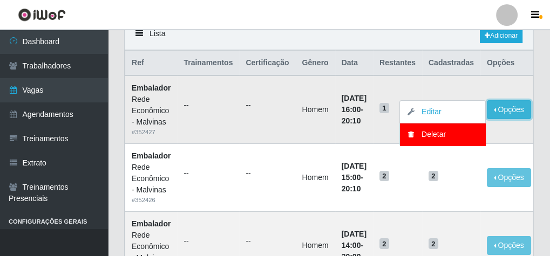
click at [512, 104] on button "Opções" at bounding box center [509, 109] width 44 height 19
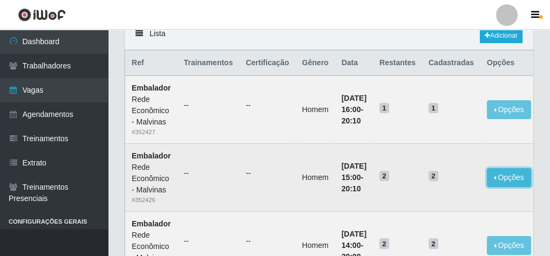
click at [525, 174] on button "Opções" at bounding box center [509, 177] width 44 height 19
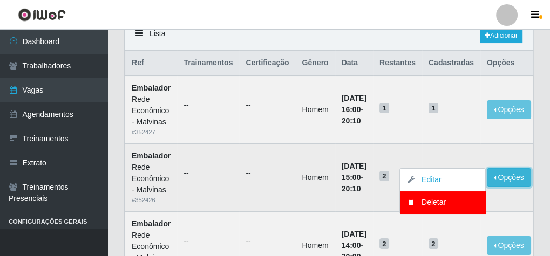
click at [525, 174] on button "Opções" at bounding box center [509, 177] width 44 height 19
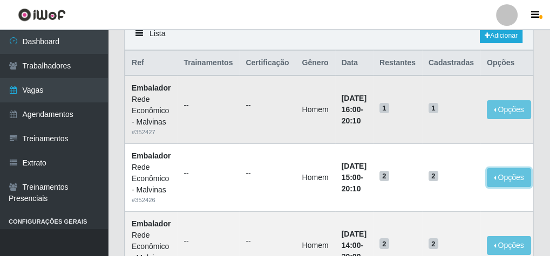
scroll to position [173, 0]
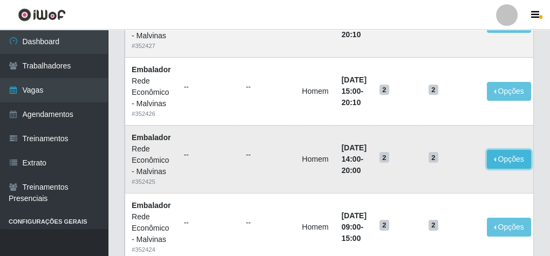
click at [513, 153] on button "Opções" at bounding box center [509, 159] width 44 height 19
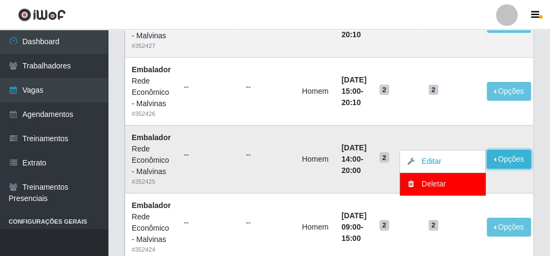
click at [513, 153] on button "Opções" at bounding box center [509, 159] width 44 height 19
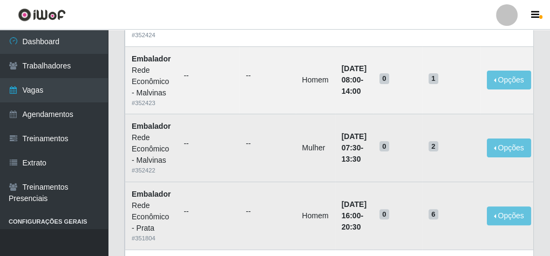
scroll to position [216, 0]
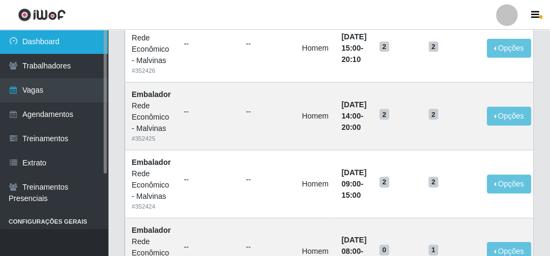
click at [71, 38] on link "Dashboard" at bounding box center [54, 42] width 108 height 24
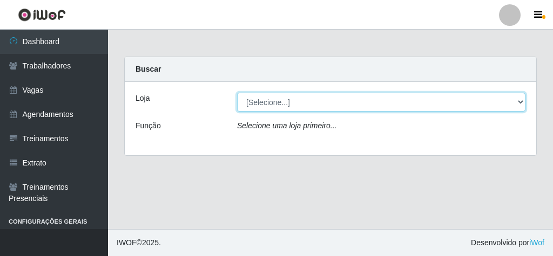
click at [283, 100] on select "[Selecione...] Rede Econômico - Malvinas Rede Econômico - Prata" at bounding box center [381, 102] width 288 height 19
select select "194"
click at [237, 93] on select "[Selecione...] Rede Econômico - Malvinas Rede Econômico - Prata" at bounding box center [381, 102] width 288 height 19
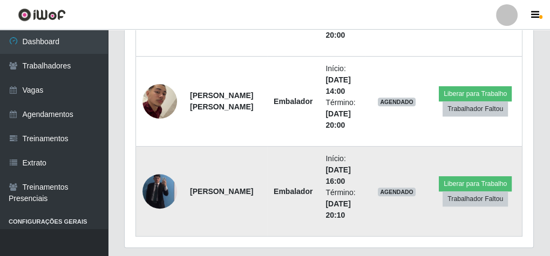
scroll to position [762, 0]
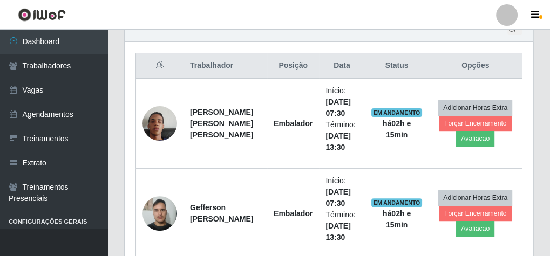
click at [328, 120] on ul "Início: [DATE] 07:30 Término: [DATE] 13:30" at bounding box center [342, 119] width 32 height 68
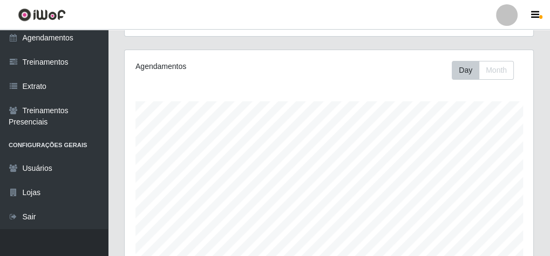
scroll to position [0, 0]
